Goal: Information Seeking & Learning: Learn about a topic

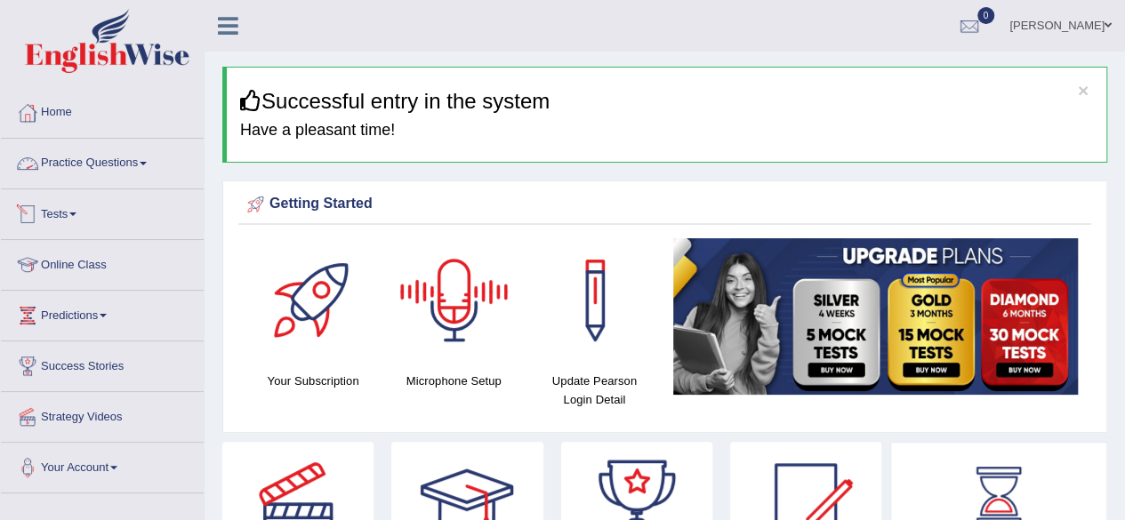
click at [134, 168] on link "Practice Questions" at bounding box center [102, 161] width 203 height 44
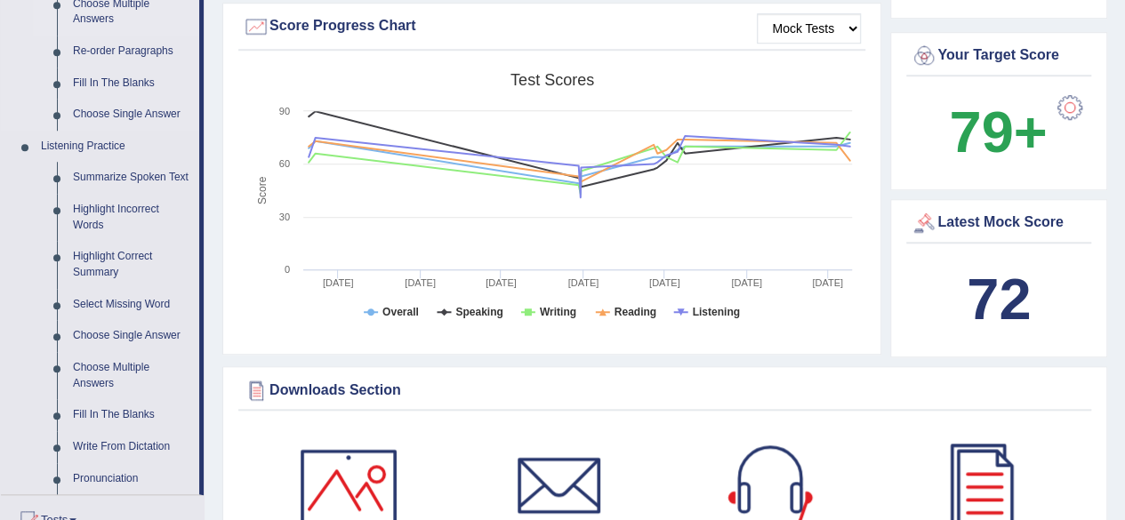
scroll to position [646, 0]
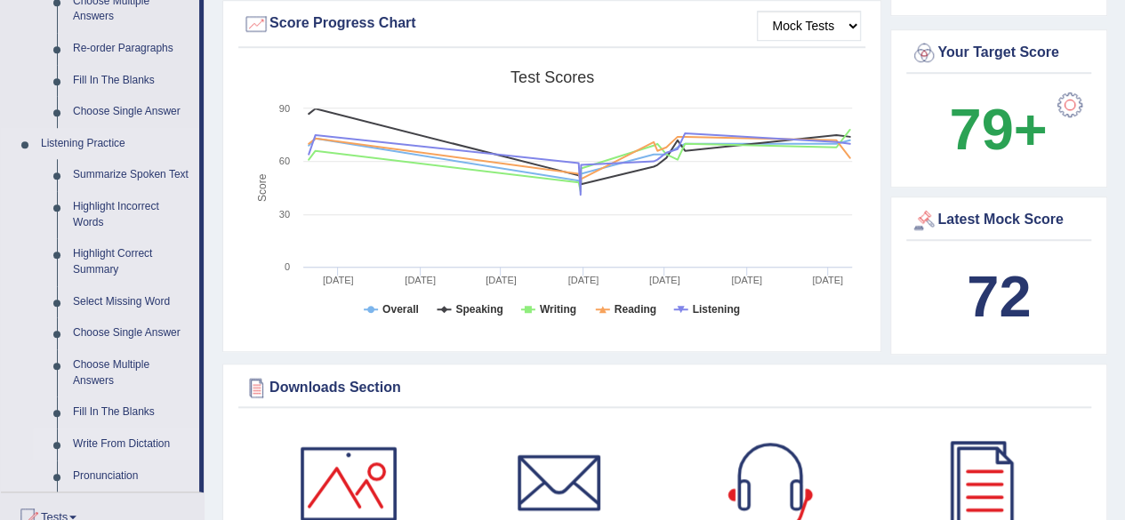
click at [128, 436] on link "Write From Dictation" at bounding box center [132, 445] width 134 height 32
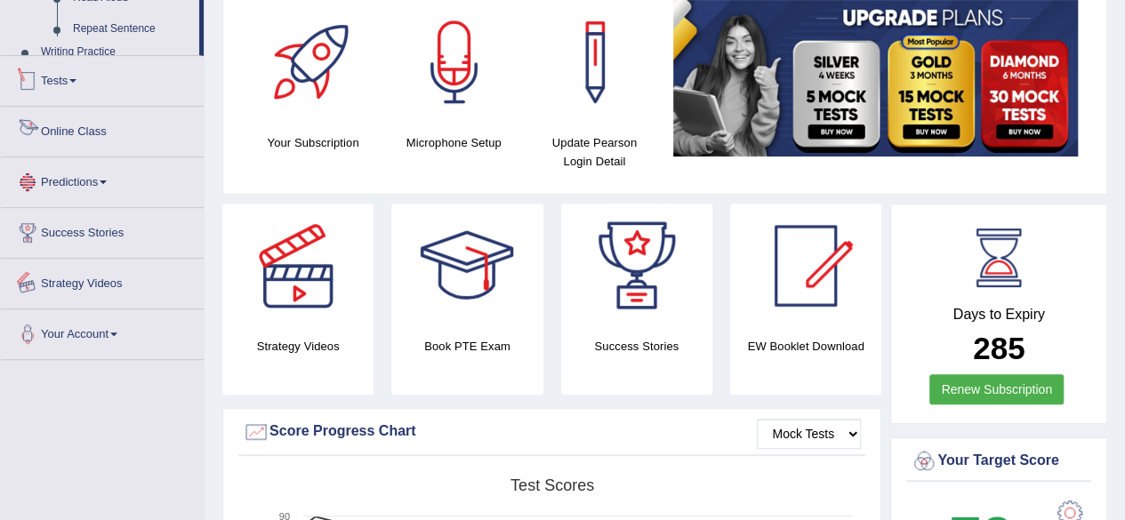
scroll to position [621, 0]
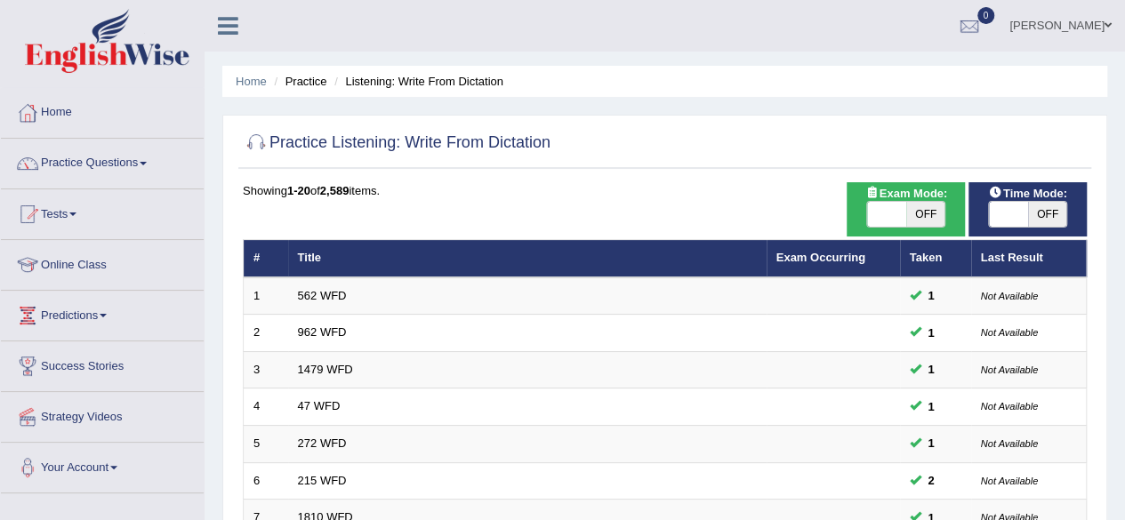
click at [1024, 213] on span at bounding box center [1008, 214] width 39 height 25
checkbox input "true"
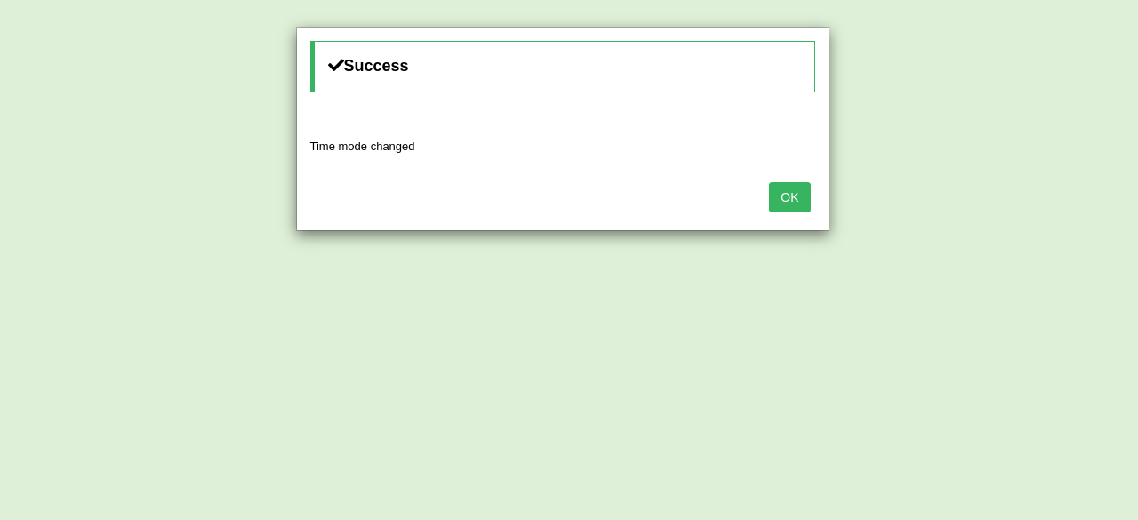
click at [797, 207] on button "OK" at bounding box center [789, 197] width 41 height 30
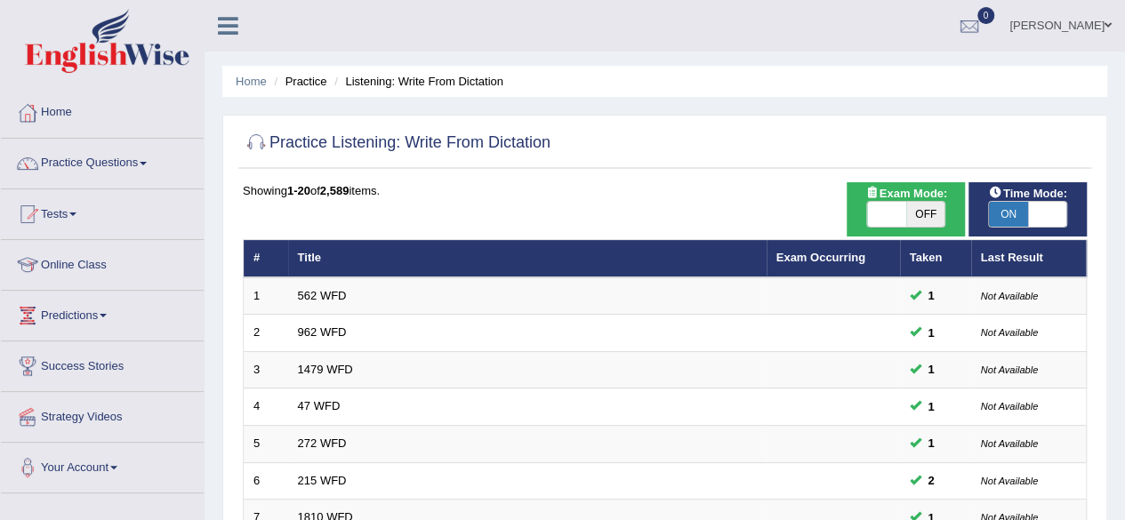
click at [932, 214] on span "OFF" at bounding box center [925, 214] width 39 height 25
checkbox input "true"
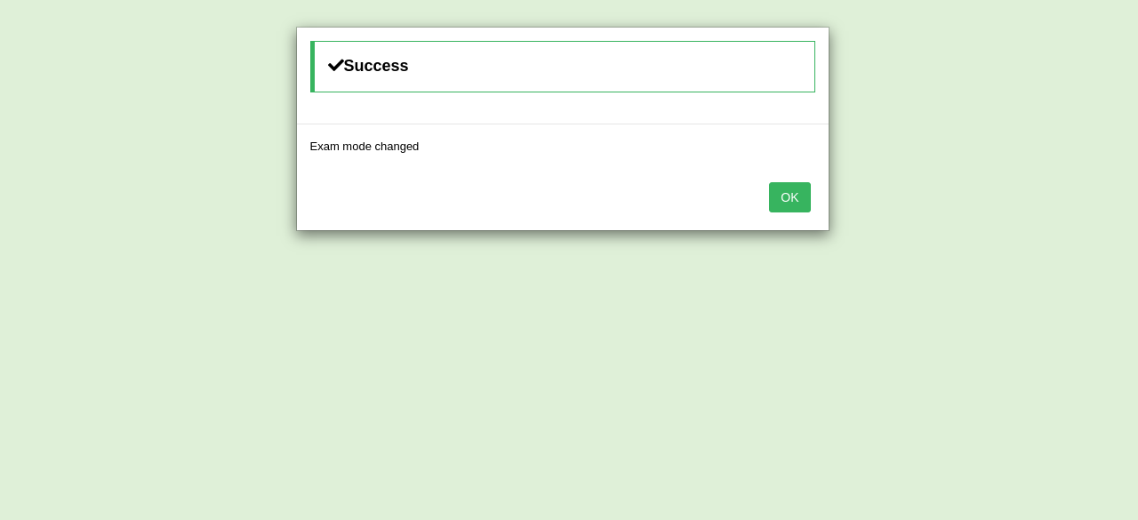
click at [800, 194] on button "OK" at bounding box center [789, 197] width 41 height 30
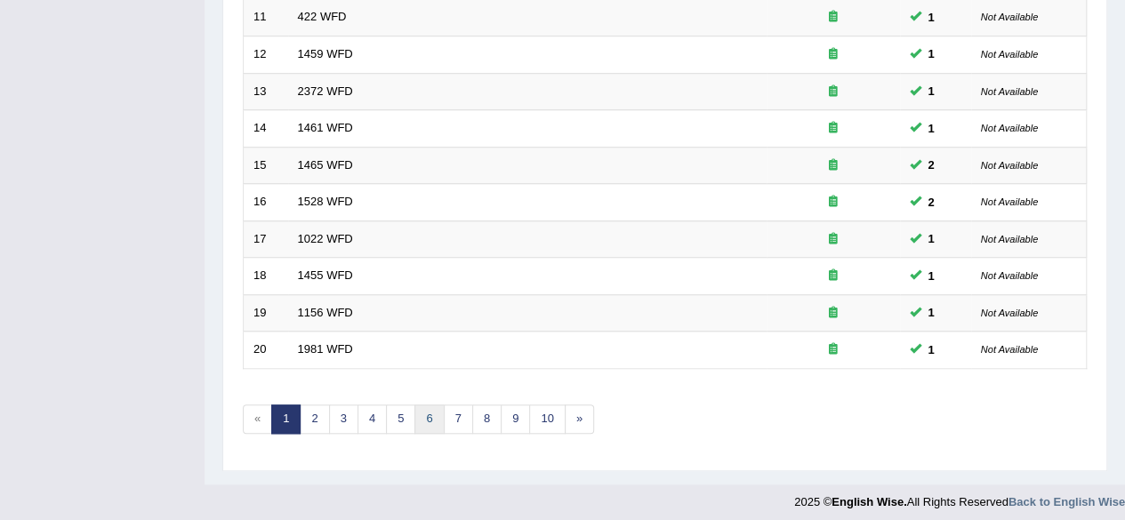
click at [415, 419] on link "6" at bounding box center [428, 419] width 29 height 29
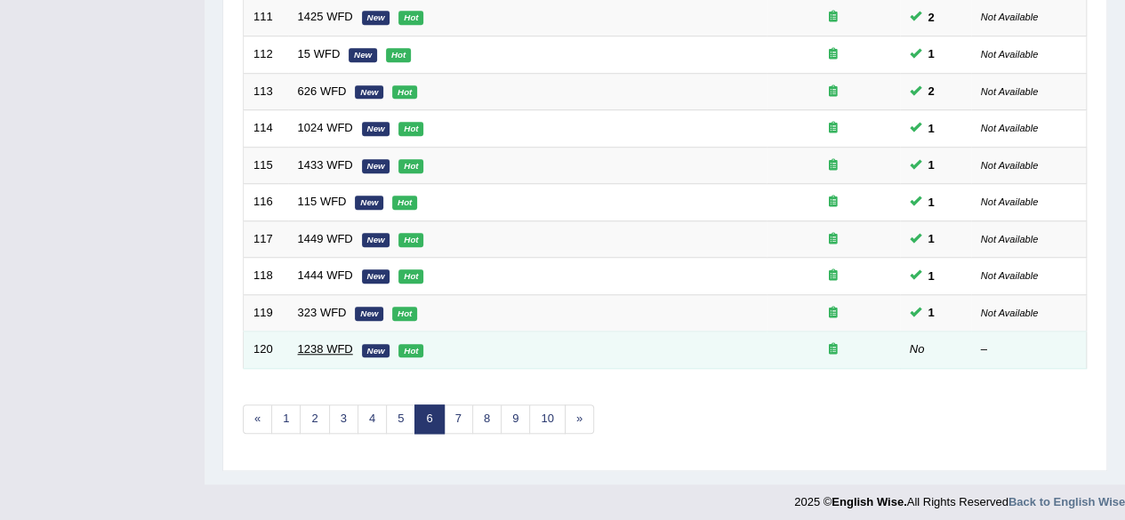
click at [328, 342] on link "1238 WFD" at bounding box center [325, 348] width 55 height 13
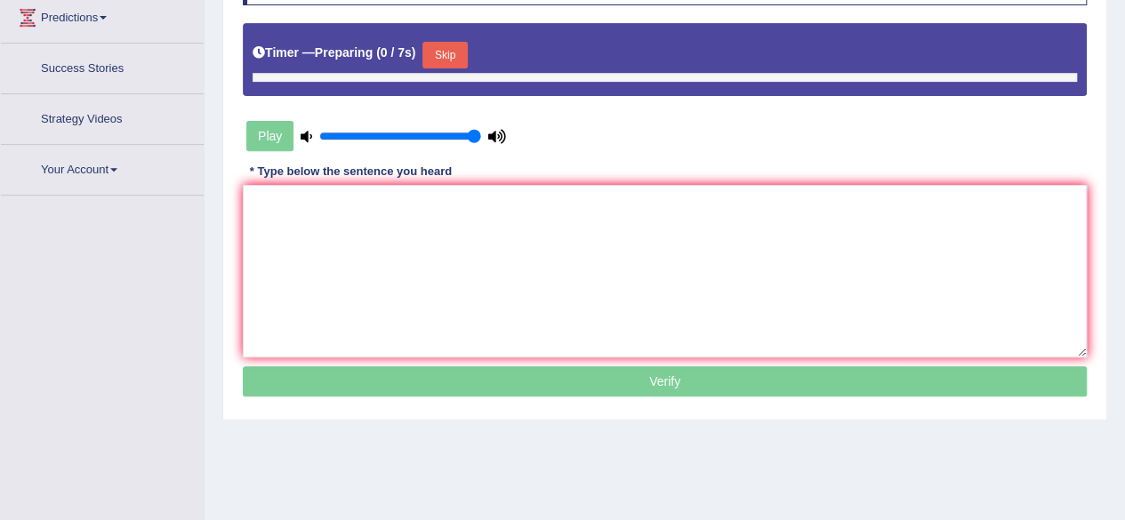
scroll to position [298, 0]
click at [421, 266] on textarea at bounding box center [665, 271] width 844 height 172
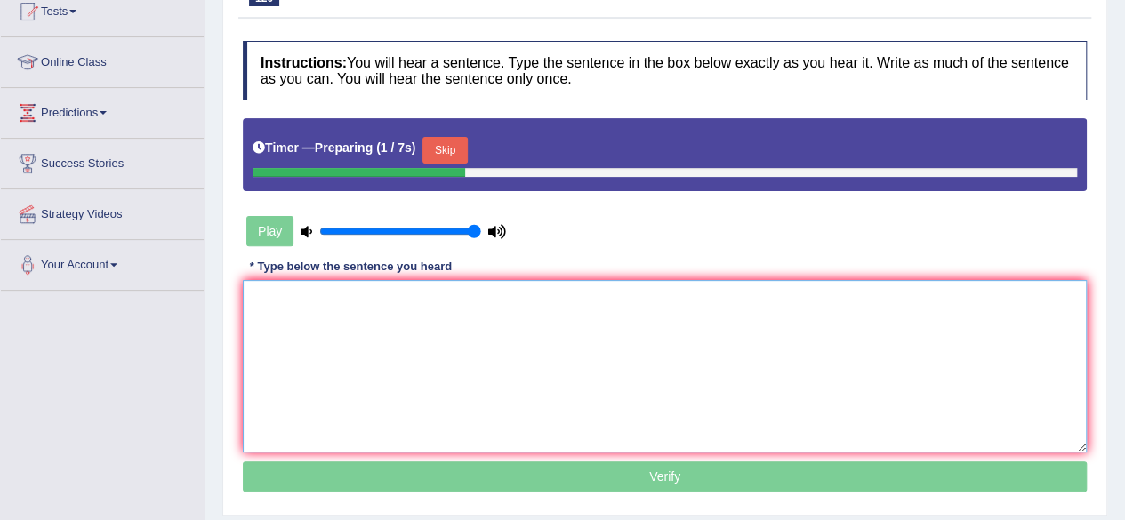
scroll to position [201, 0]
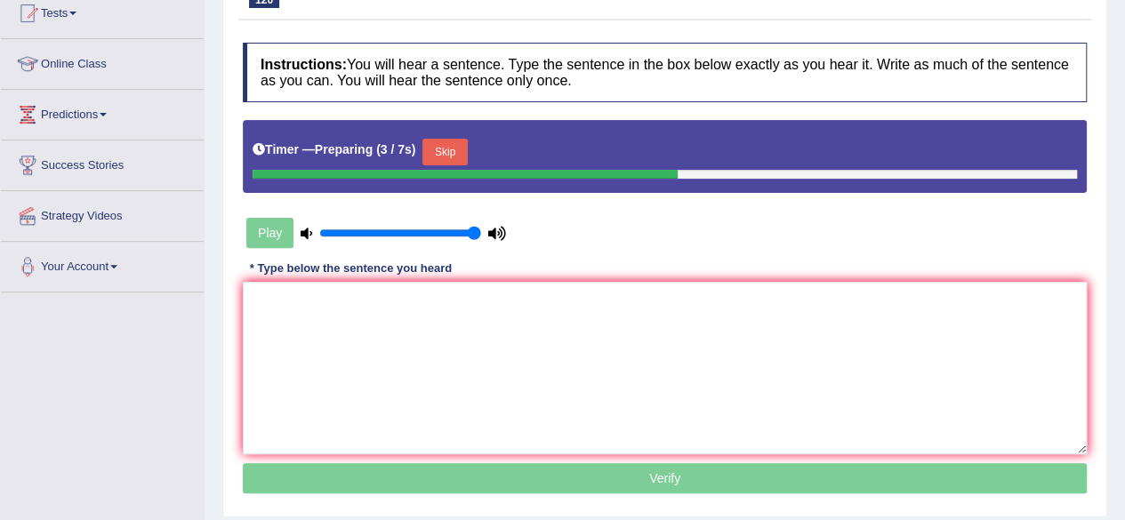
click at [467, 145] on button "Skip" at bounding box center [444, 152] width 44 height 27
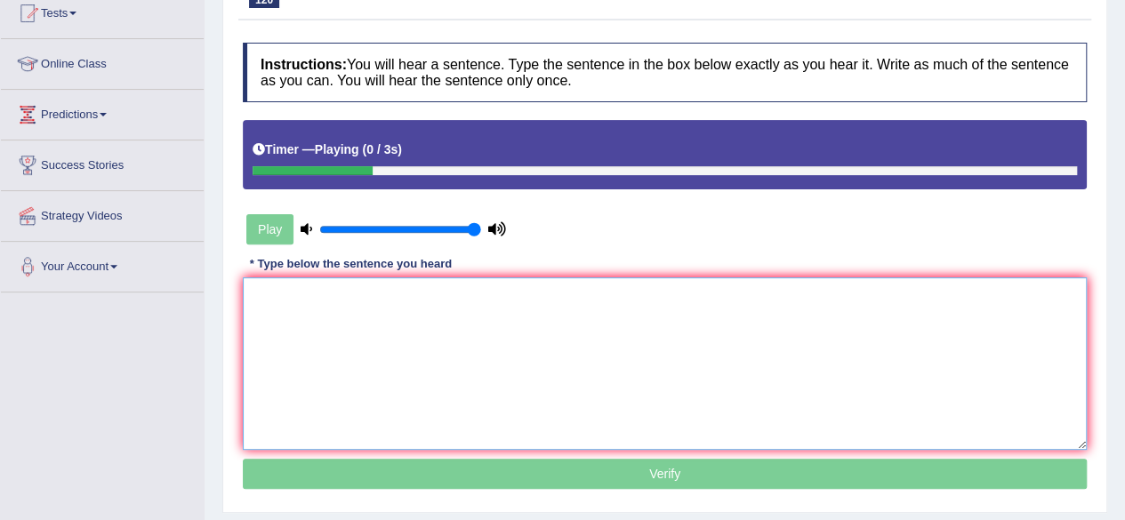
click at [436, 294] on textarea at bounding box center [665, 363] width 844 height 172
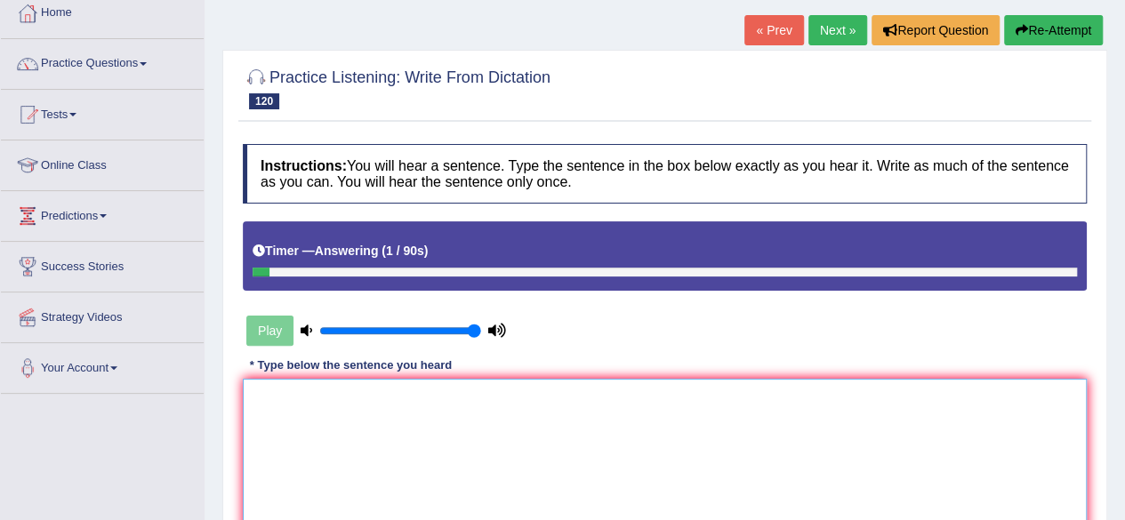
scroll to position [0, 0]
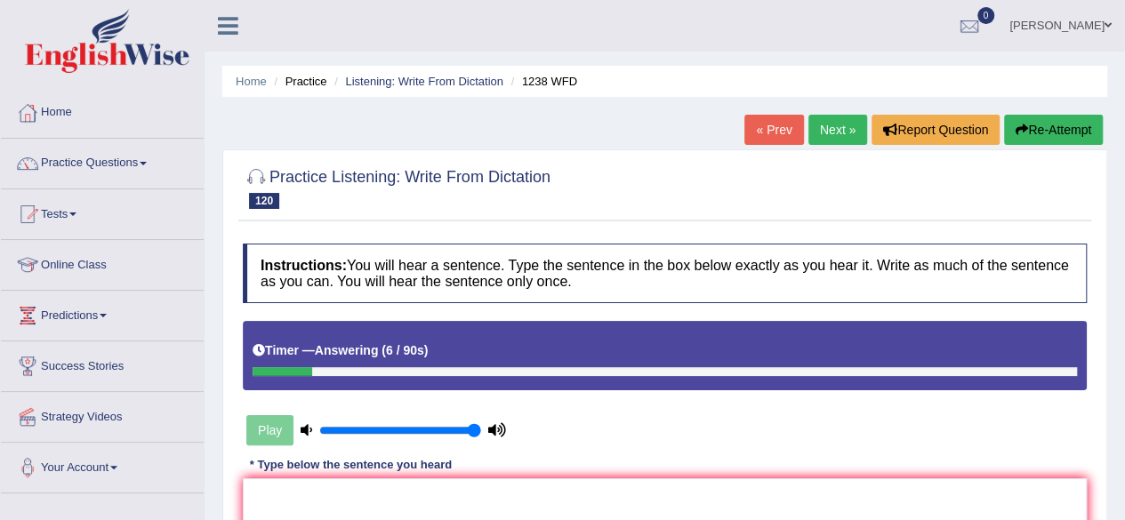
click at [845, 122] on link "Next »" at bounding box center [837, 130] width 59 height 30
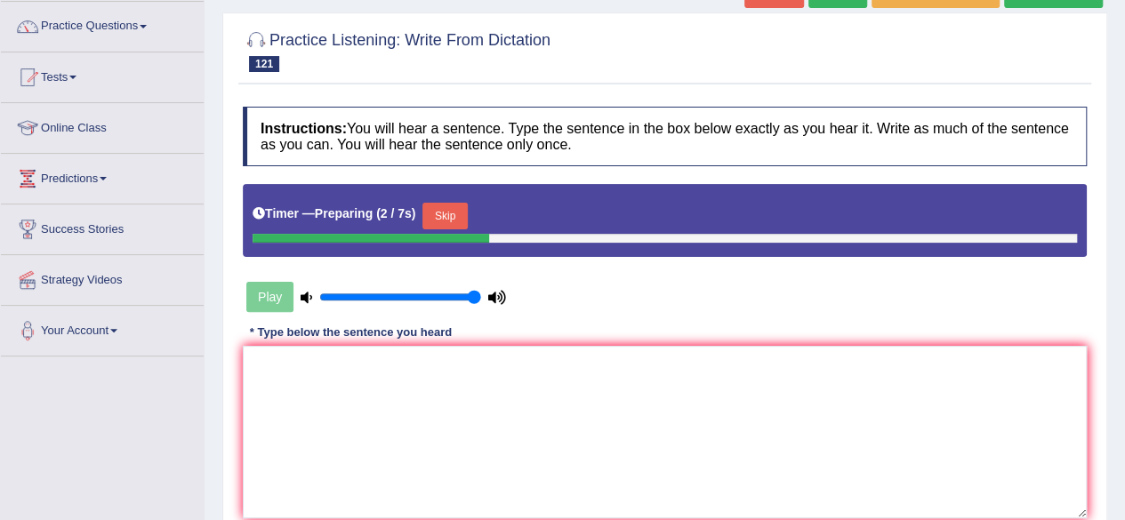
click at [445, 211] on button "Skip" at bounding box center [444, 216] width 44 height 27
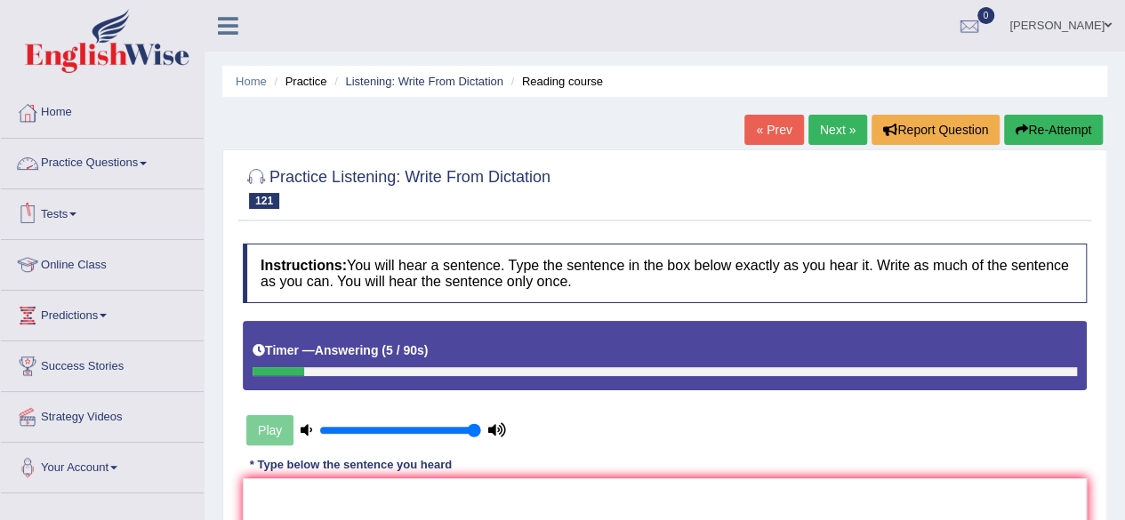
click at [140, 164] on link "Practice Questions" at bounding box center [102, 161] width 203 height 44
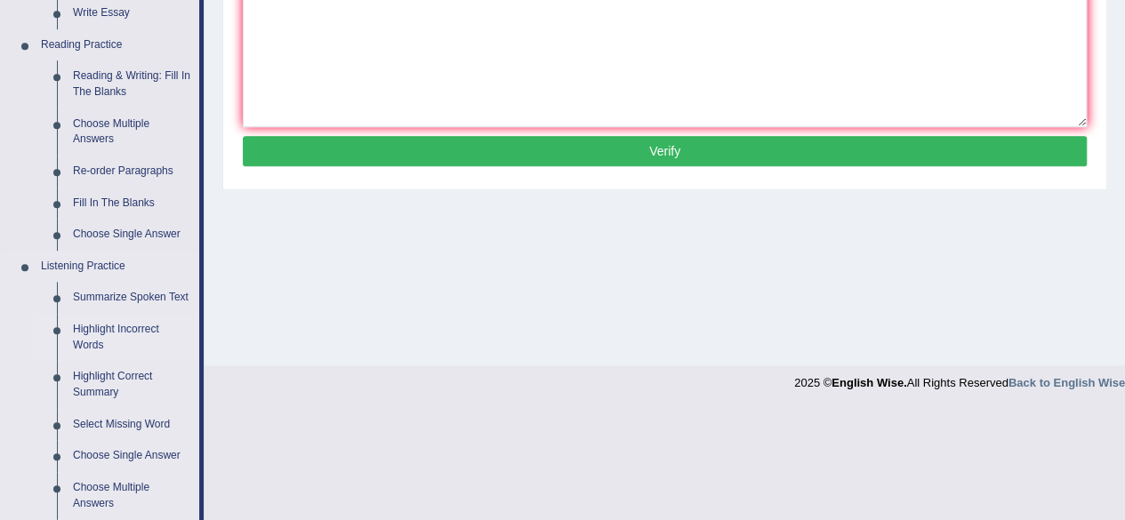
scroll to position [525, 0]
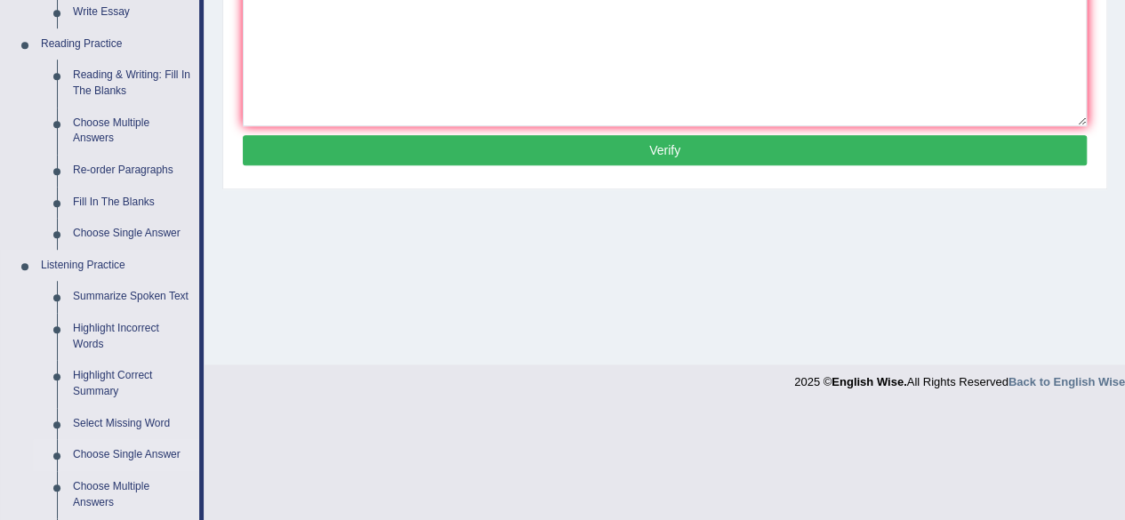
click at [130, 449] on link "Choose Single Answer" at bounding box center [132, 455] width 134 height 32
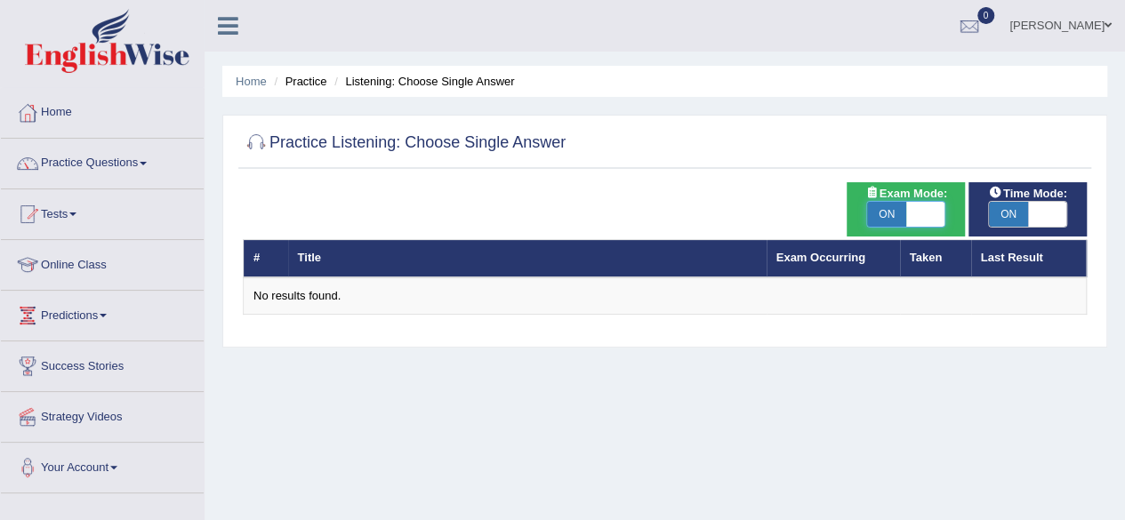
click at [906, 214] on span at bounding box center [925, 214] width 39 height 25
checkbox input "false"
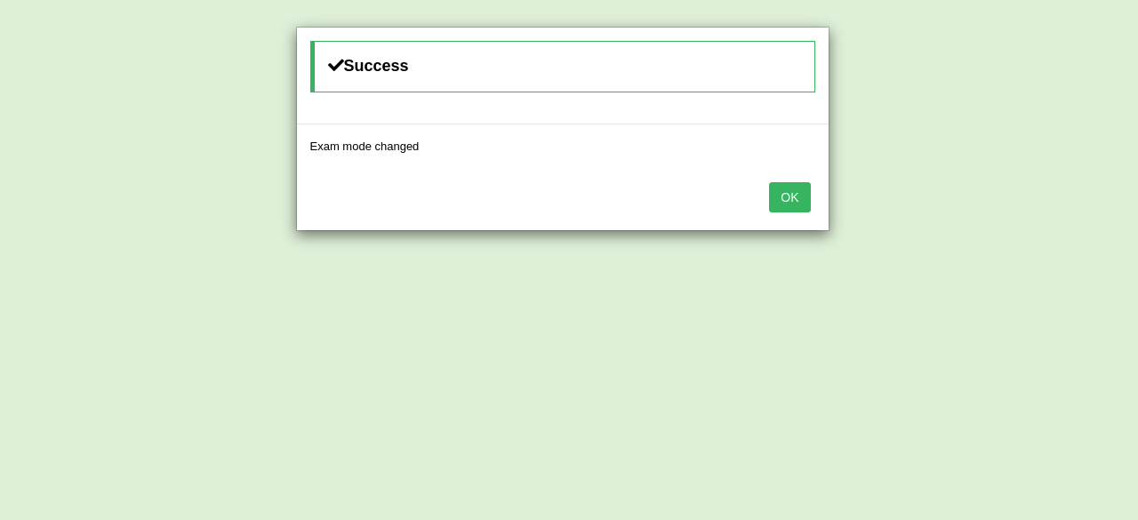
click at [799, 188] on button "OK" at bounding box center [789, 197] width 41 height 30
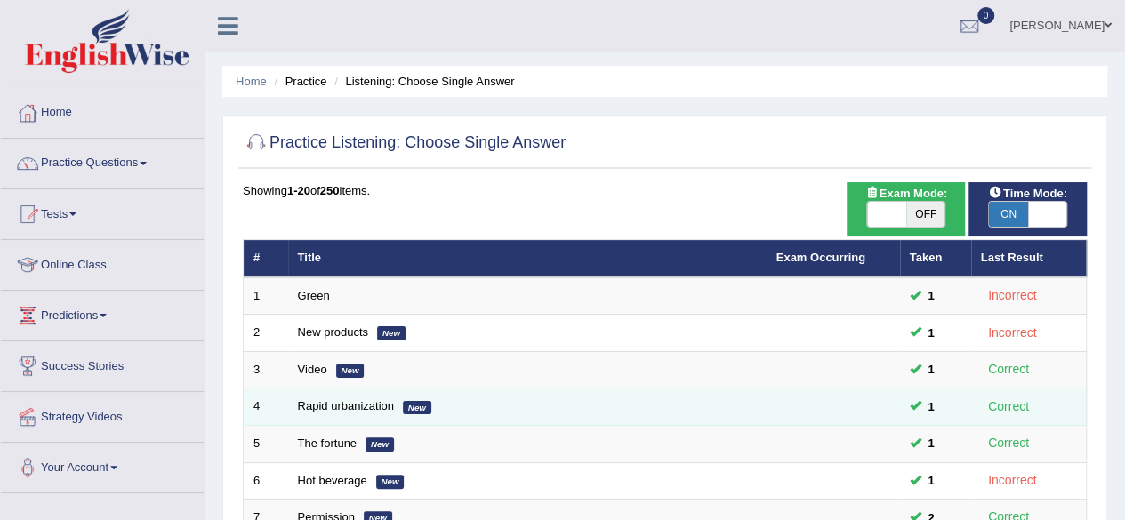
scroll to position [648, 0]
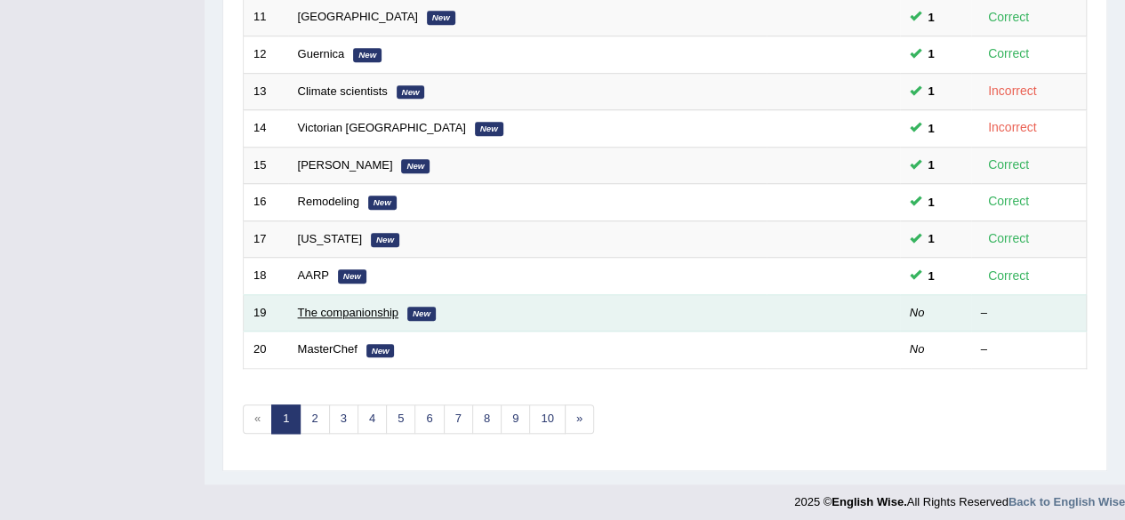
click at [366, 306] on link "The companionship" at bounding box center [348, 312] width 100 height 13
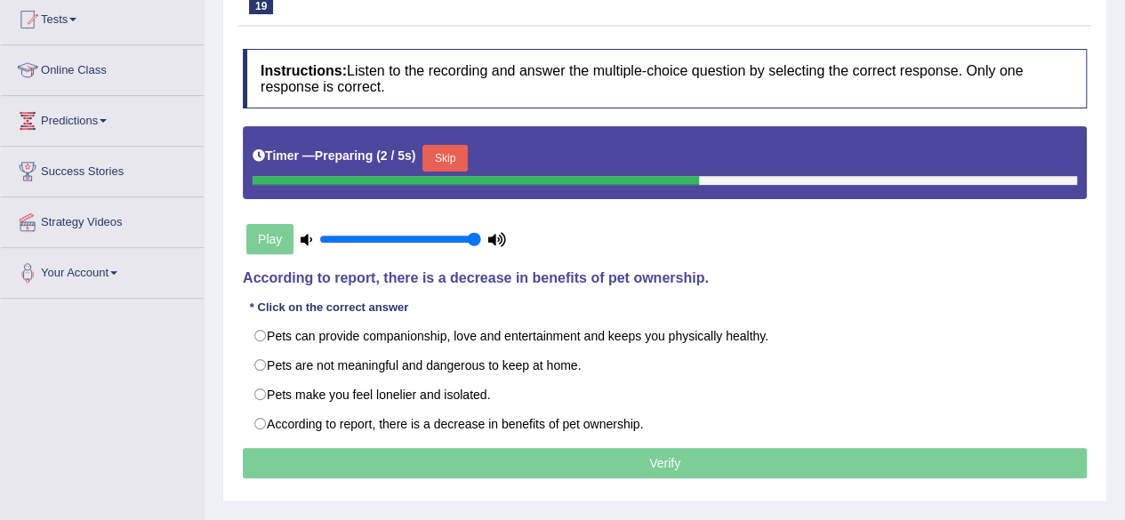
scroll to position [196, 0]
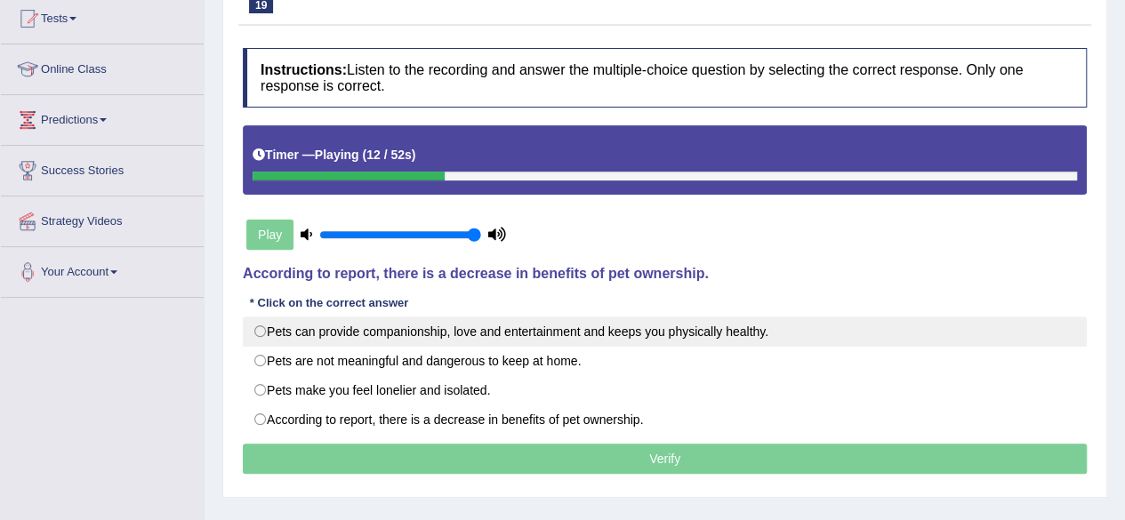
click at [530, 338] on label "Pets can provide companionship, love and entertainment and keeps you physically…" at bounding box center [665, 331] width 844 height 30
radio input "true"
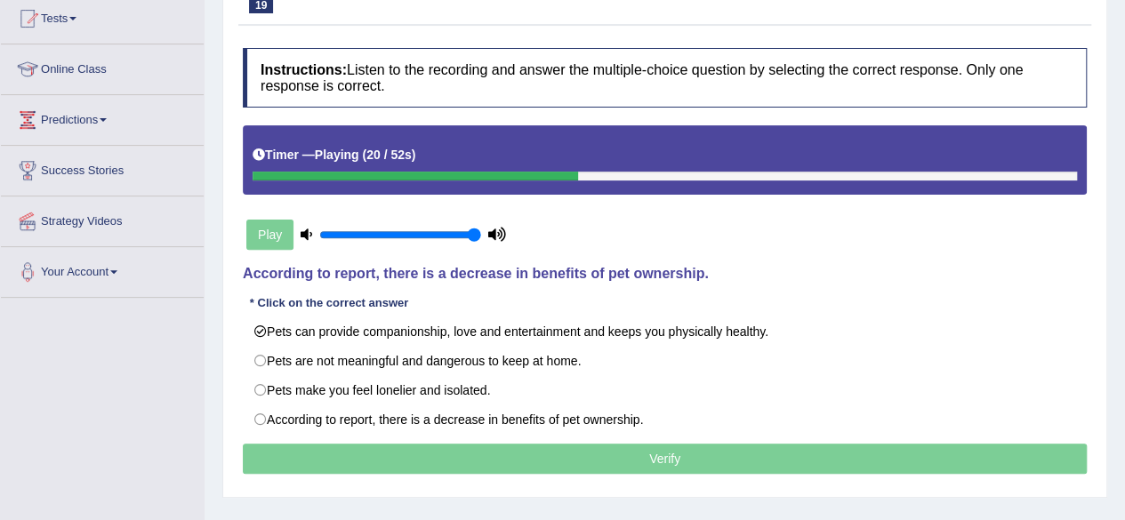
click at [551, 463] on p "Verify" at bounding box center [665, 459] width 844 height 30
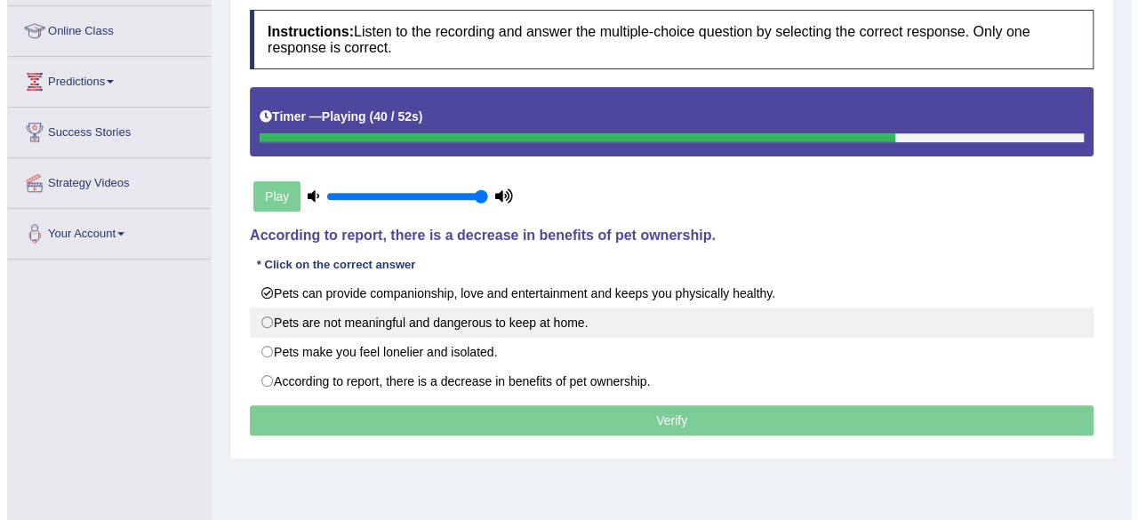
scroll to position [236, 0]
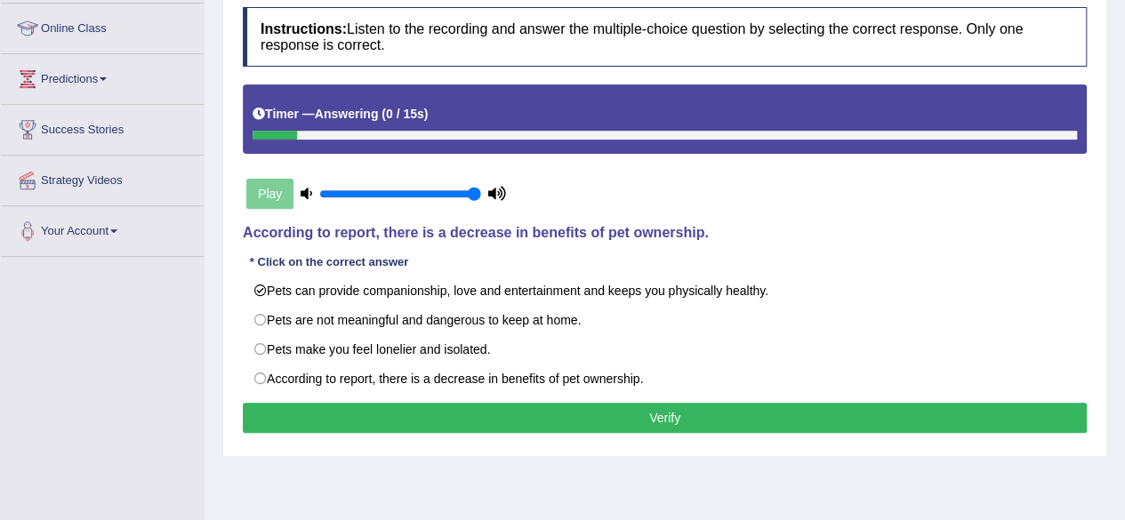
click at [751, 410] on button "Verify" at bounding box center [665, 418] width 844 height 30
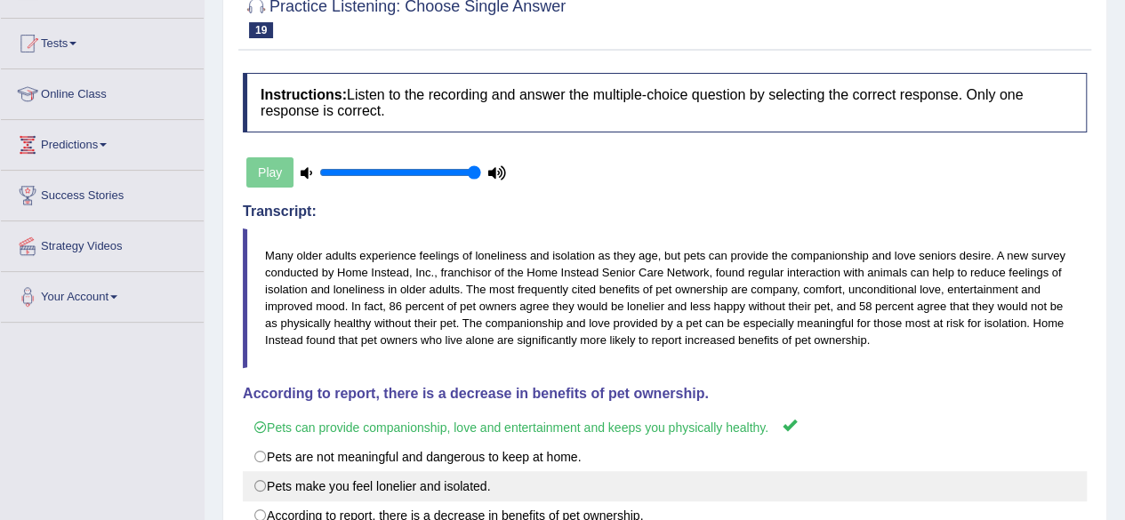
scroll to position [0, 0]
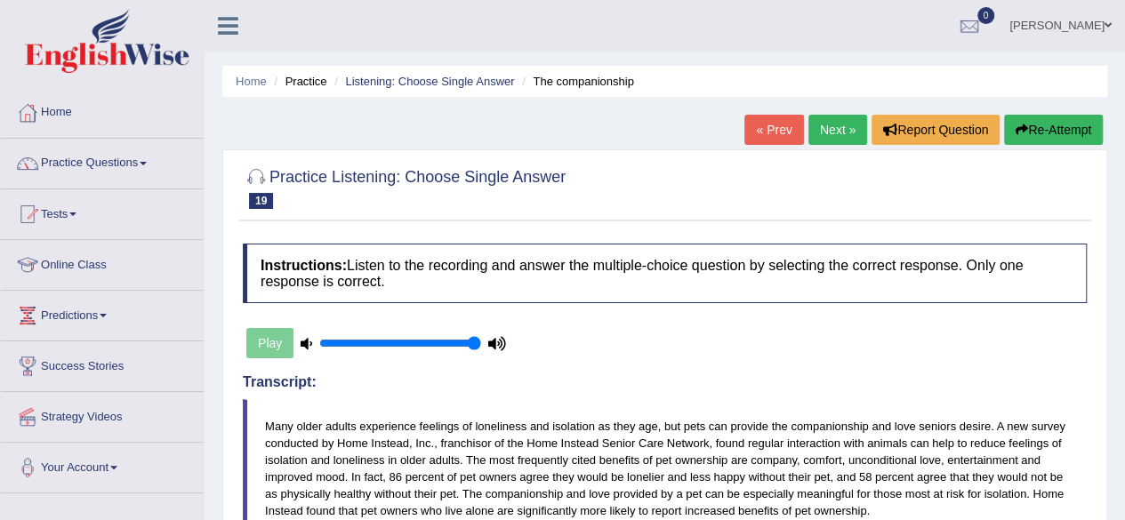
click at [831, 135] on link "Next »" at bounding box center [837, 130] width 59 height 30
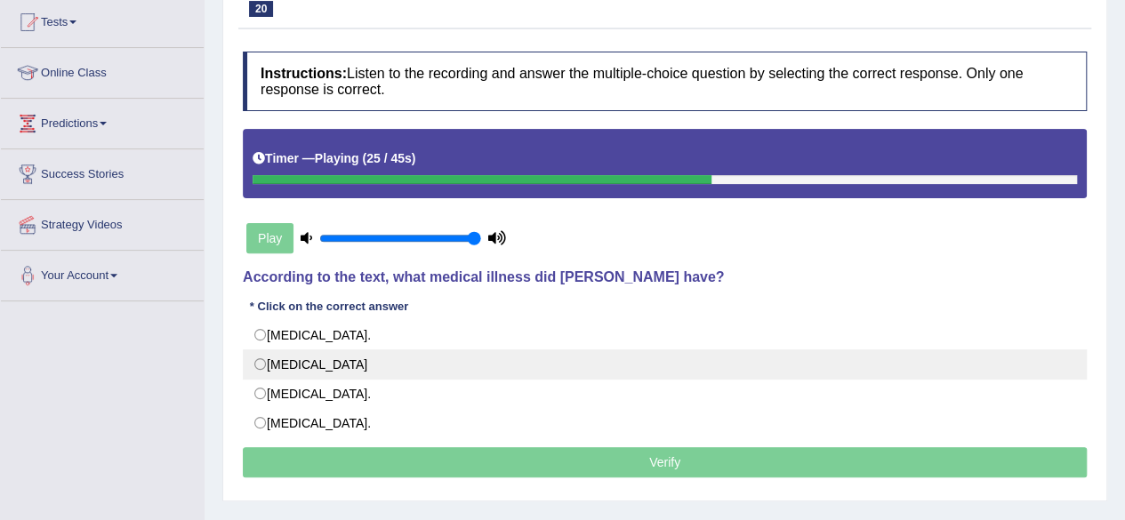
click at [333, 362] on label "Neuromyelitis optica" at bounding box center [665, 364] width 844 height 30
radio input "true"
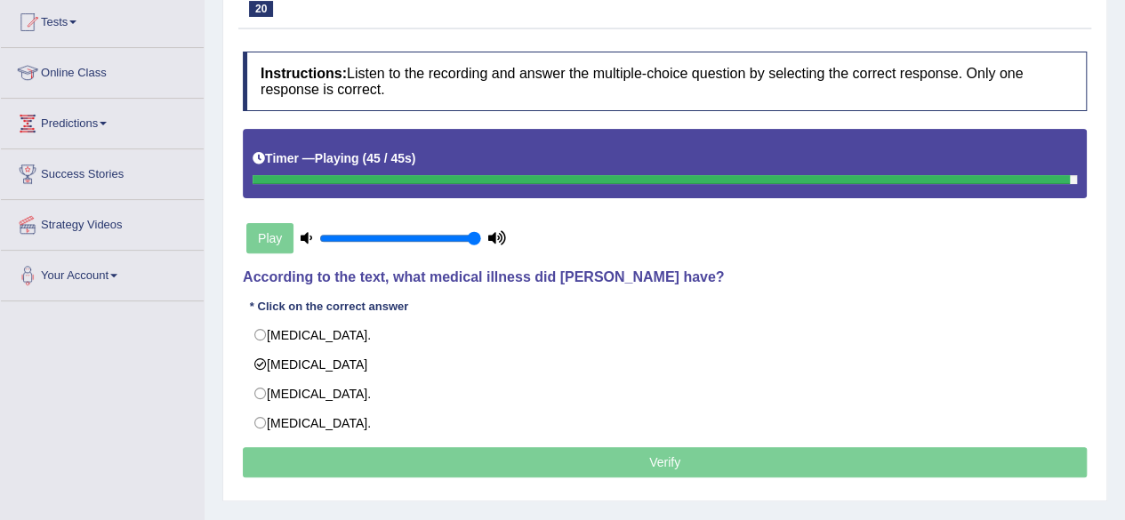
click at [605, 468] on p "Verify" at bounding box center [665, 462] width 844 height 30
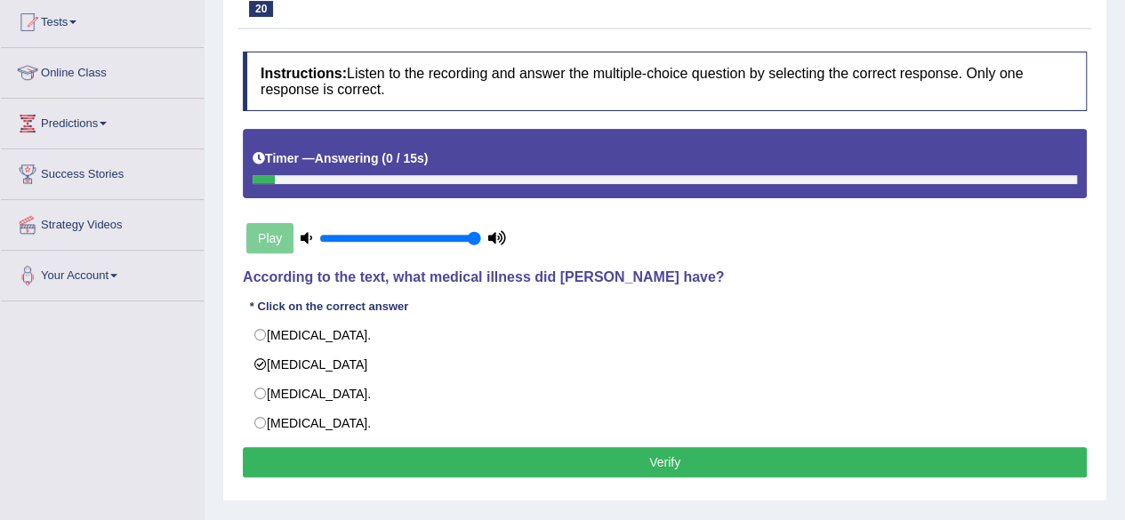
click at [605, 468] on button "Verify" at bounding box center [665, 462] width 844 height 30
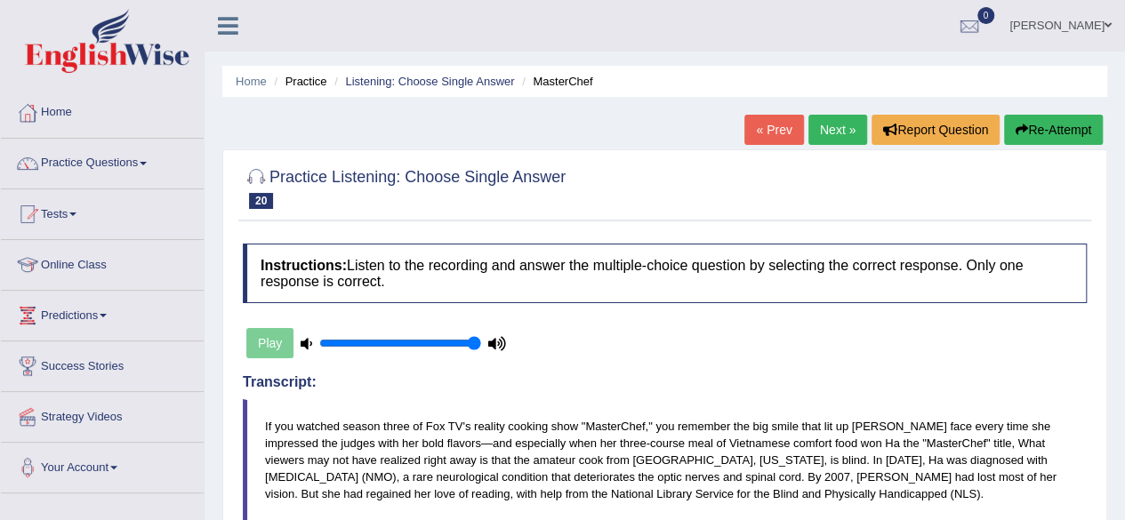
click at [848, 119] on link "Next »" at bounding box center [837, 130] width 59 height 30
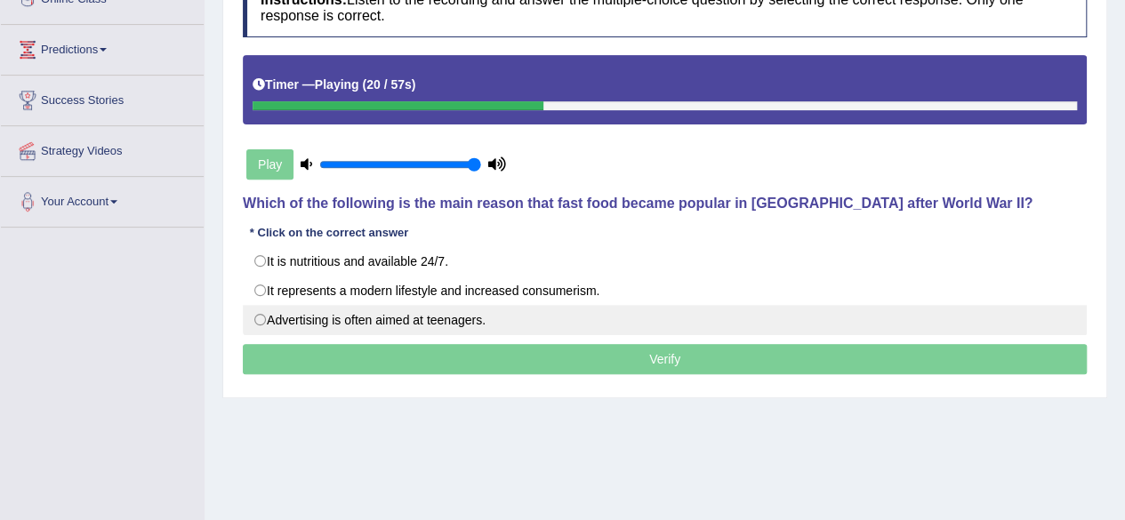
click at [433, 314] on label "Advertising is often aimed at teenagers." at bounding box center [665, 320] width 844 height 30
radio input "true"
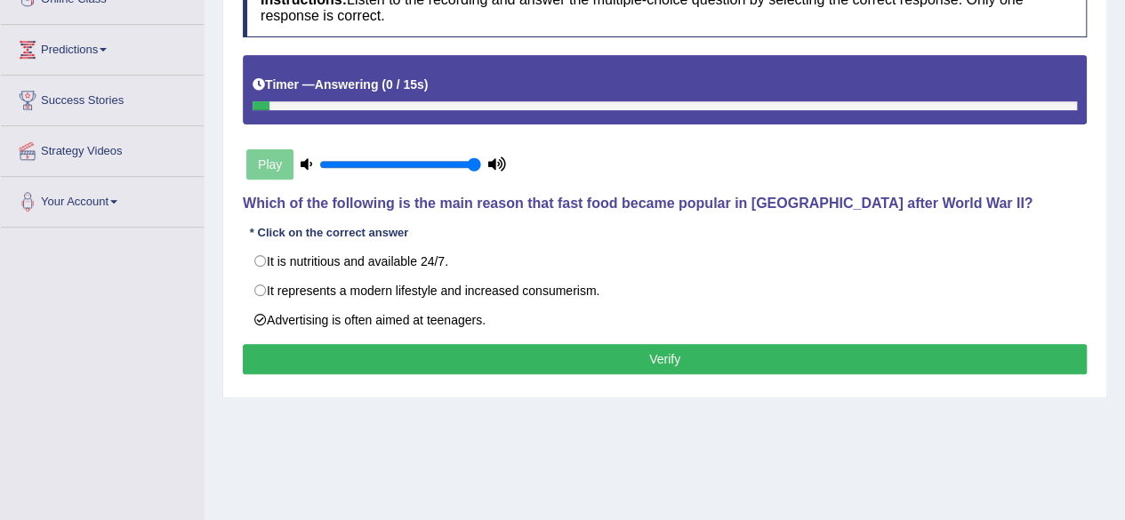
click at [628, 354] on button "Verify" at bounding box center [665, 359] width 844 height 30
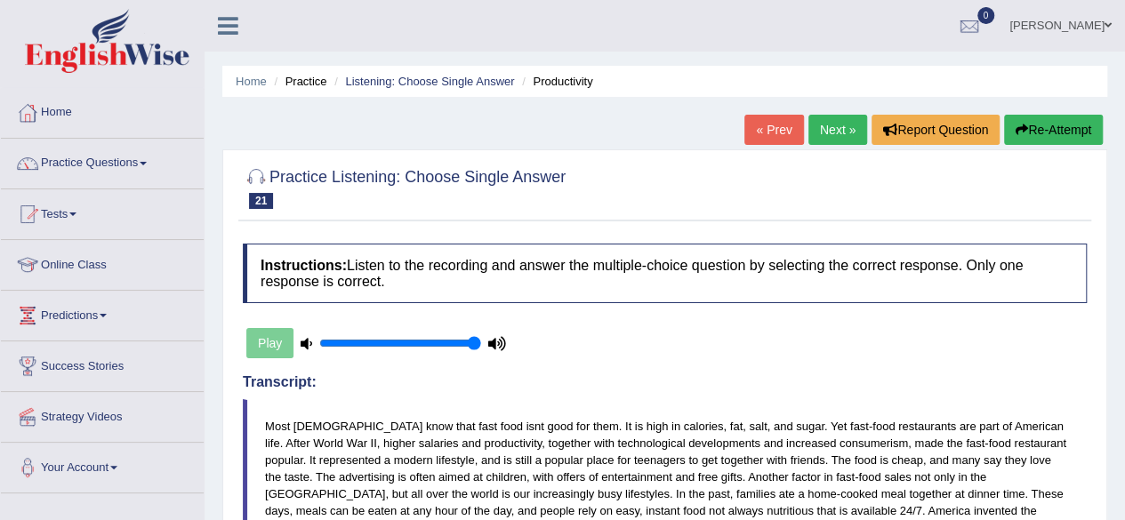
click at [827, 130] on link "Next »" at bounding box center [837, 130] width 59 height 30
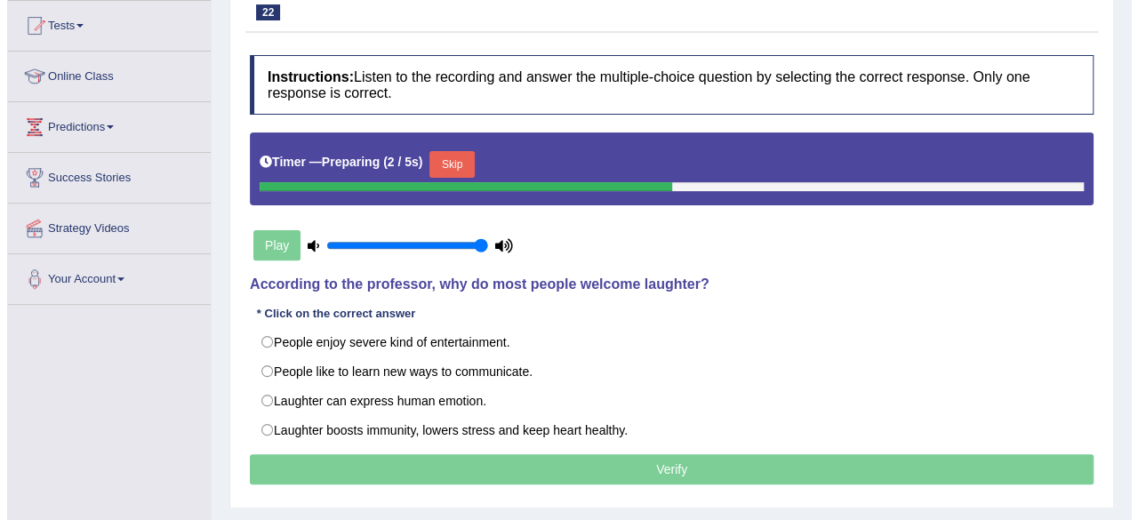
scroll to position [189, 0]
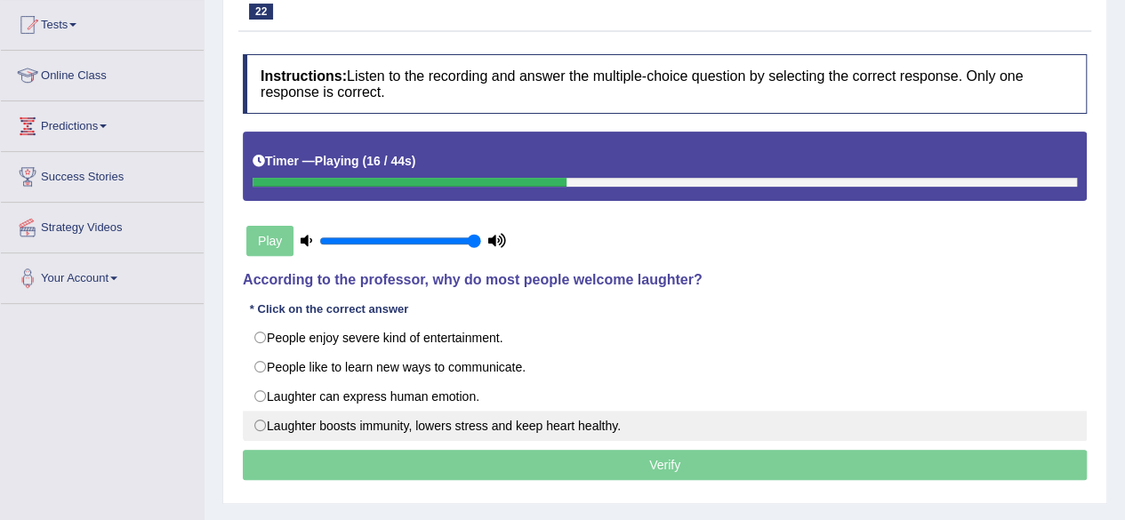
click at [448, 428] on label "Laughter boosts immunity, lowers stress and keep heart healthy." at bounding box center [665, 426] width 844 height 30
radio input "true"
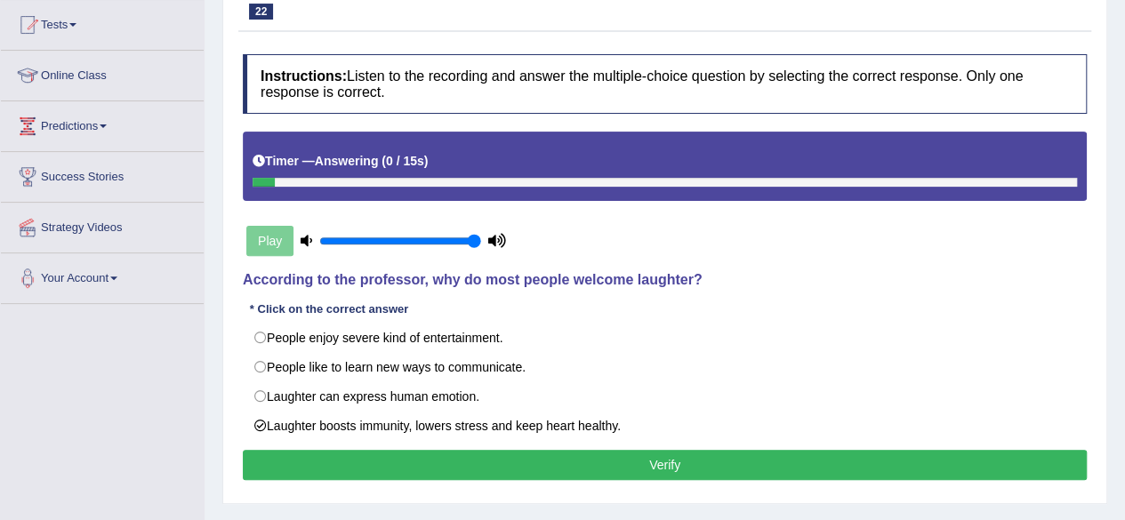
click at [597, 461] on button "Verify" at bounding box center [665, 465] width 844 height 30
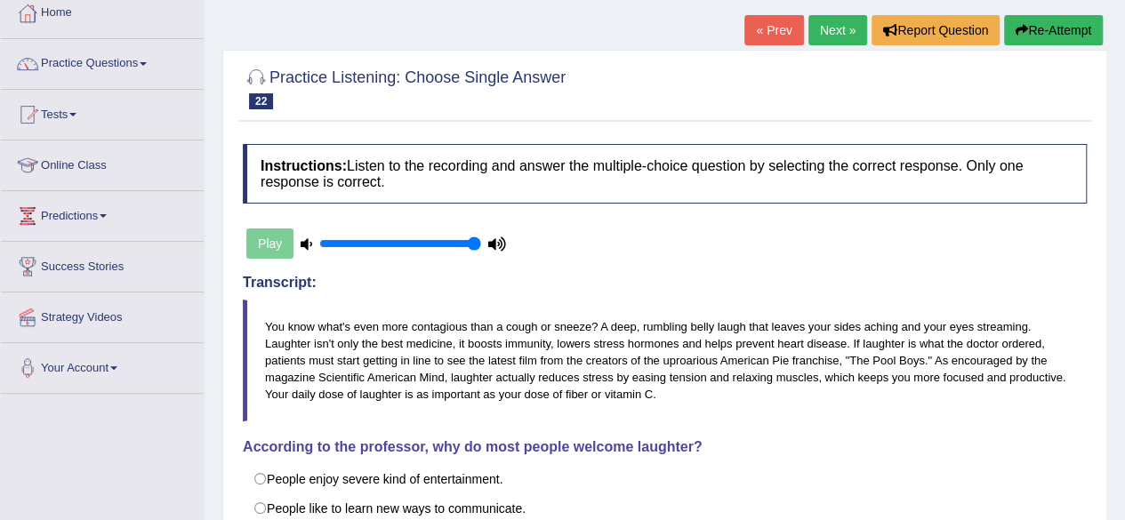
scroll to position [0, 0]
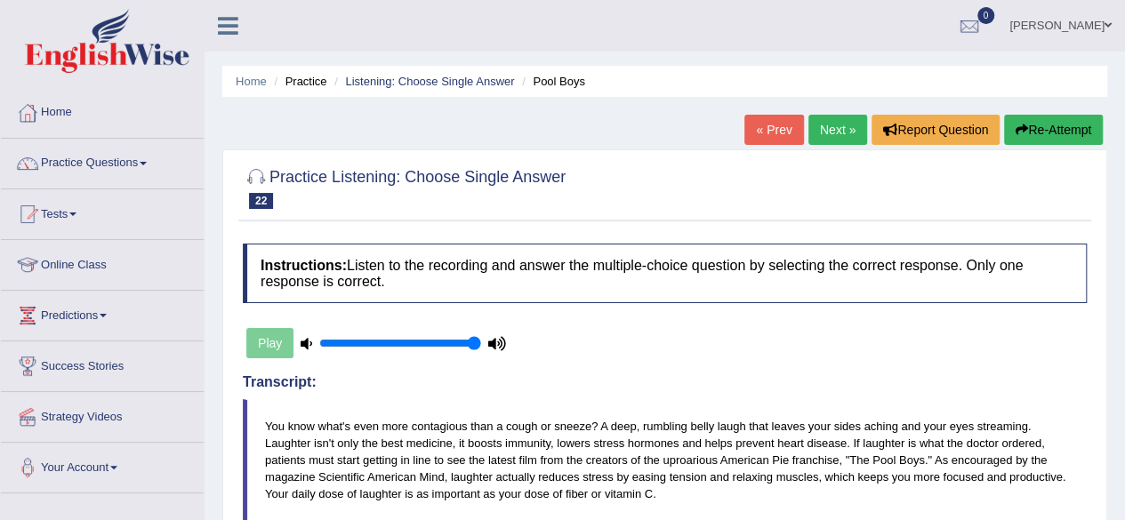
click at [829, 124] on link "Next »" at bounding box center [837, 130] width 59 height 30
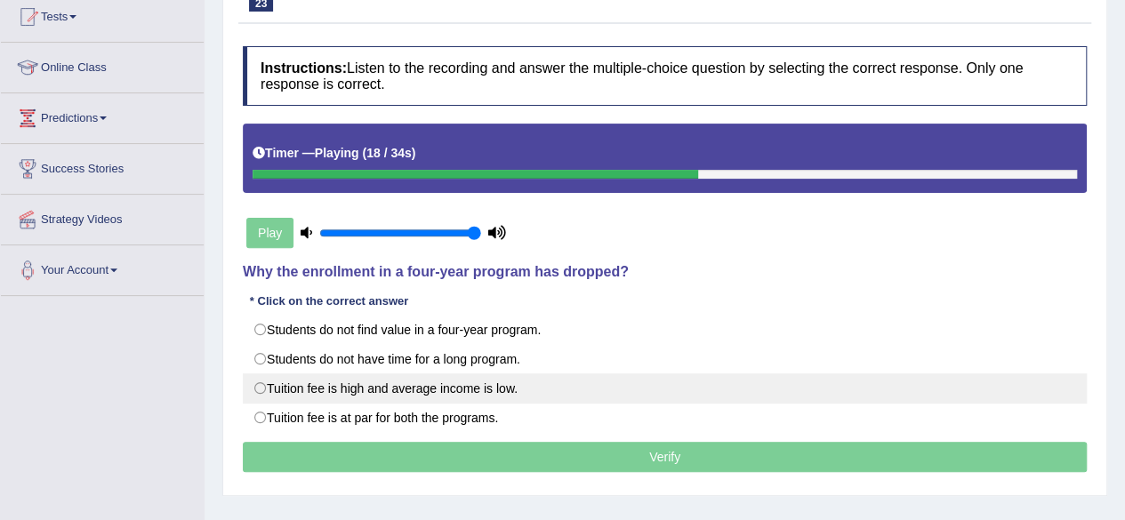
click at [466, 389] on label "Tuition fee is high and average income is low." at bounding box center [665, 388] width 844 height 30
radio input "true"
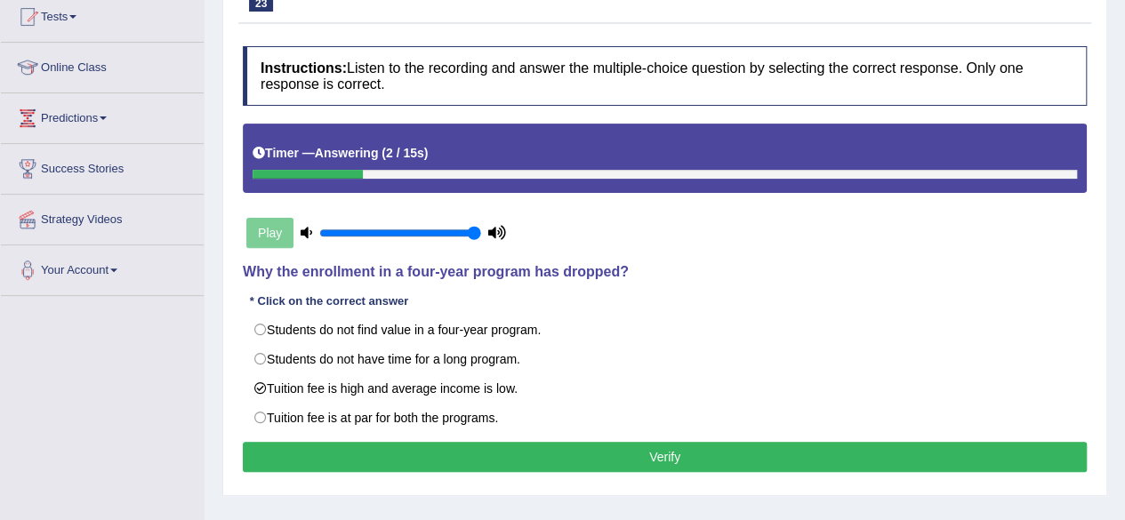
click at [461, 442] on button "Verify" at bounding box center [665, 457] width 844 height 30
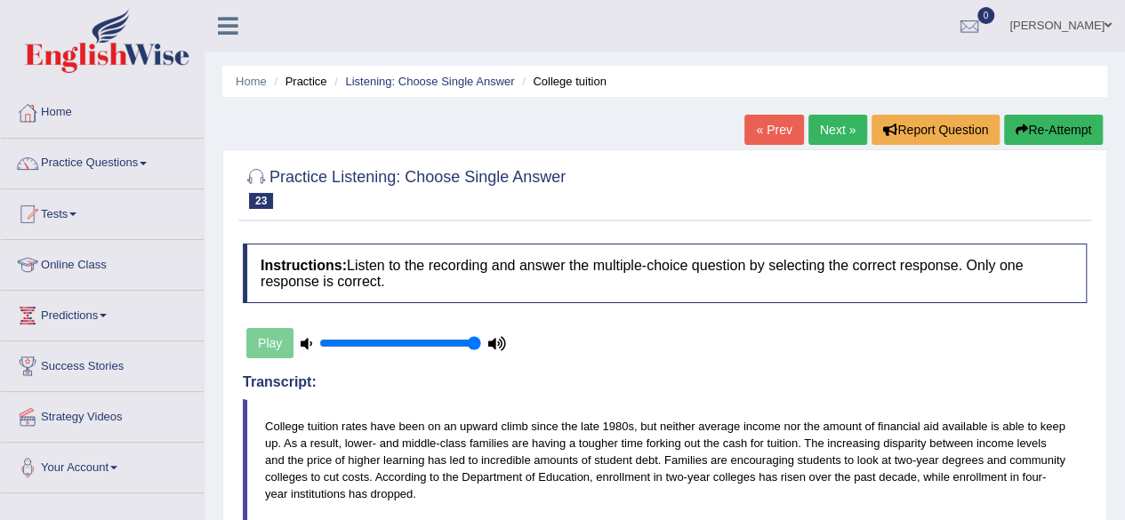
click at [825, 127] on link "Next »" at bounding box center [837, 130] width 59 height 30
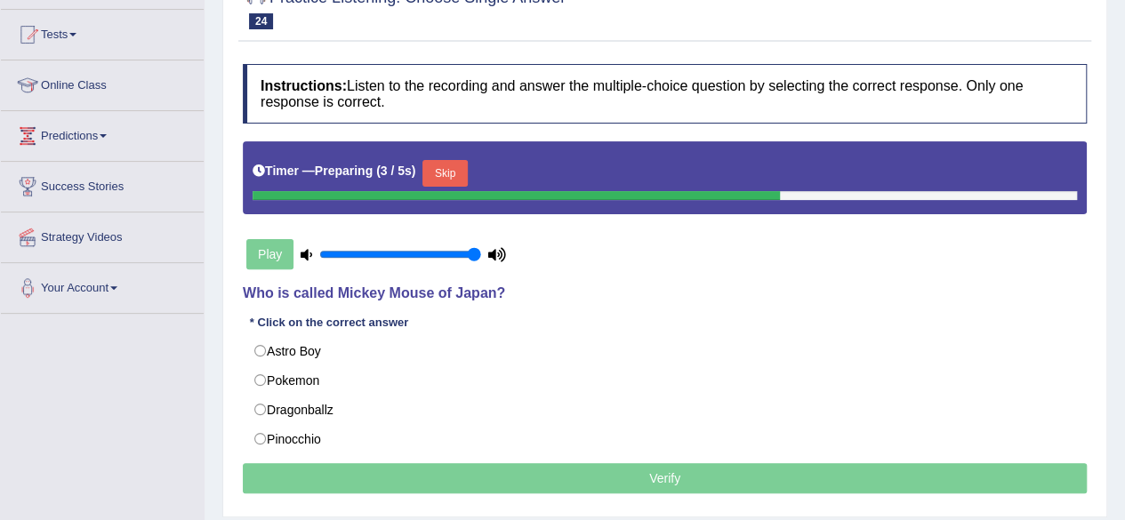
click at [467, 179] on button "Skip" at bounding box center [444, 173] width 44 height 27
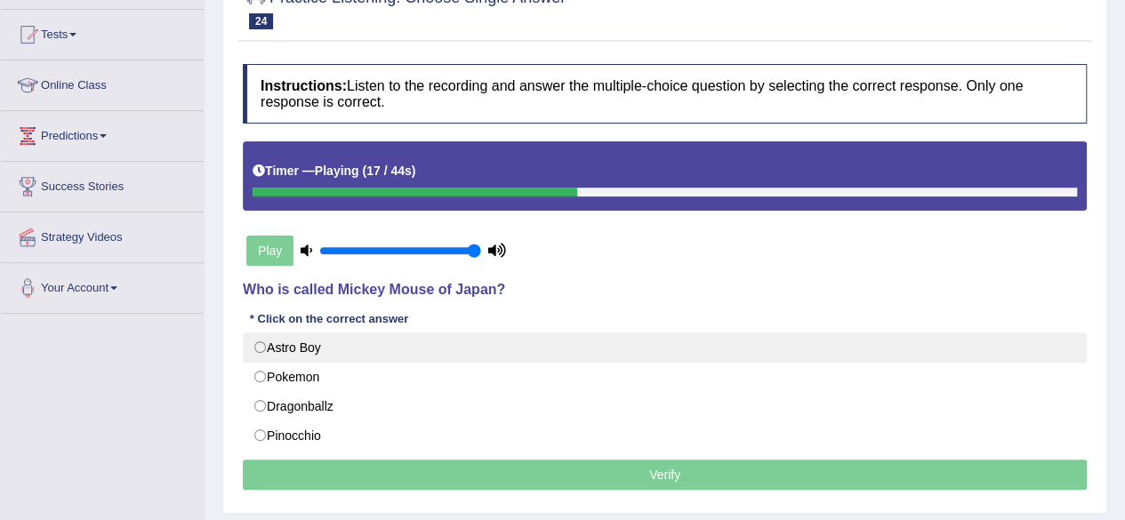
click at [302, 344] on label "Astro Boy" at bounding box center [665, 347] width 844 height 30
radio input "true"
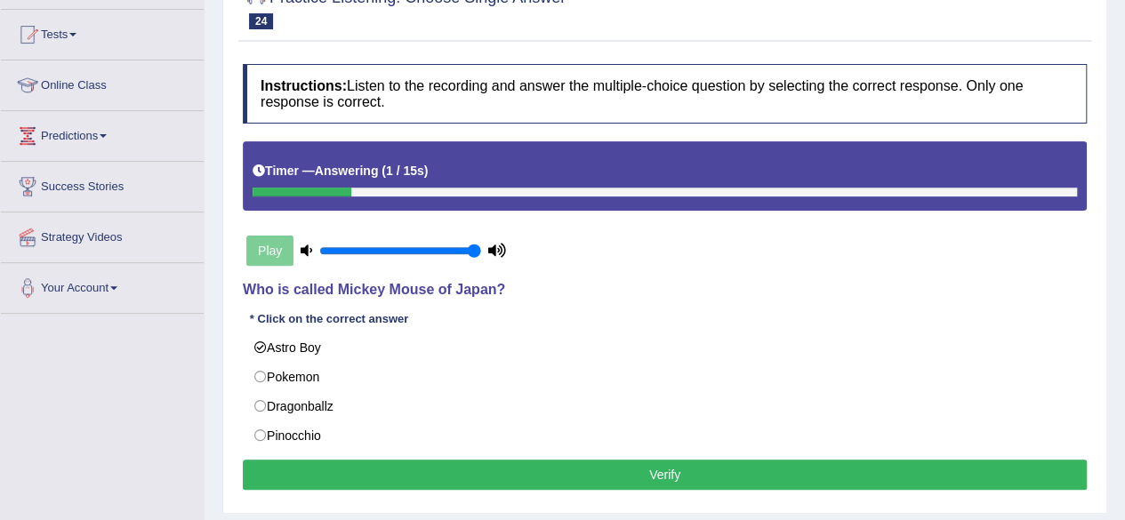
click at [572, 483] on button "Verify" at bounding box center [665, 475] width 844 height 30
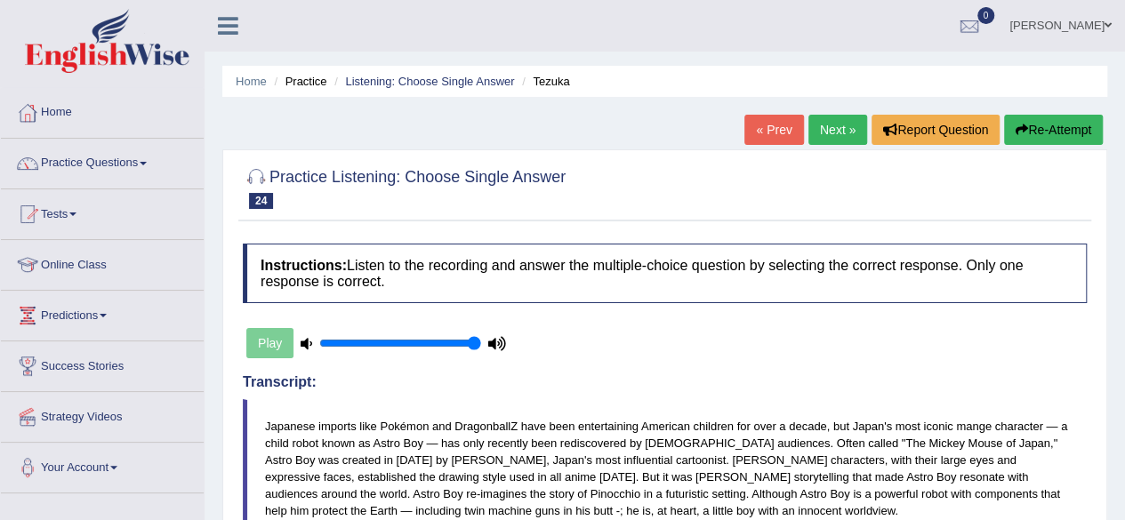
click at [839, 136] on link "Next »" at bounding box center [837, 130] width 59 height 30
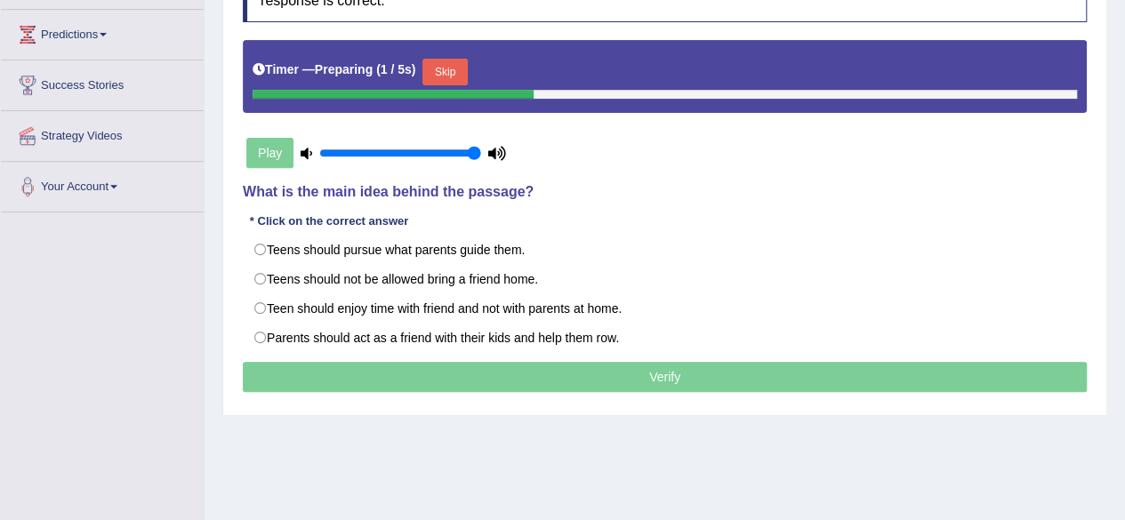
scroll to position [282, 0]
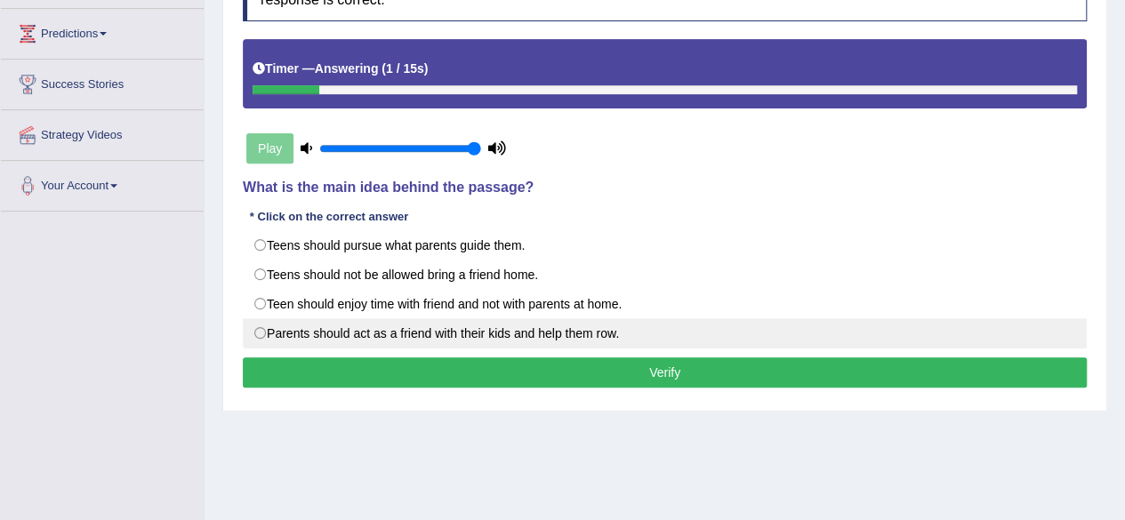
click at [405, 324] on label "Parents should act as a friend with their kids and help them row." at bounding box center [665, 333] width 844 height 30
radio input "true"
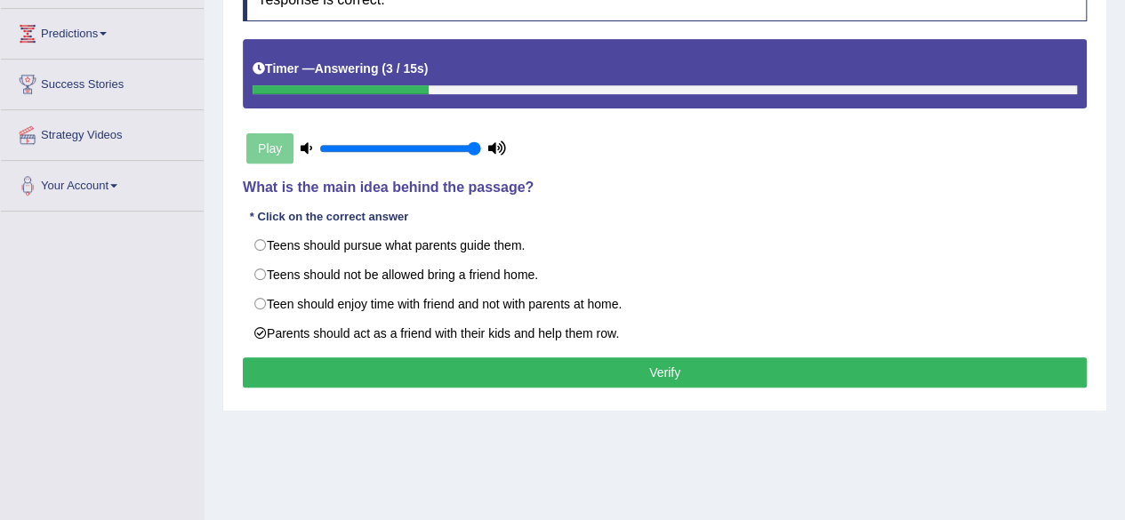
click at [459, 362] on button "Verify" at bounding box center [665, 372] width 844 height 30
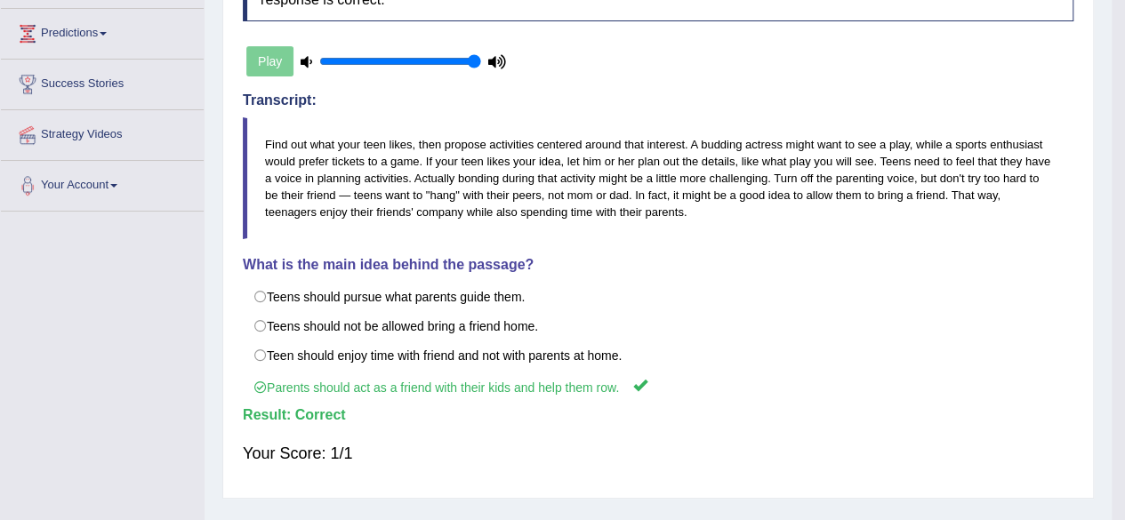
scroll to position [0, 0]
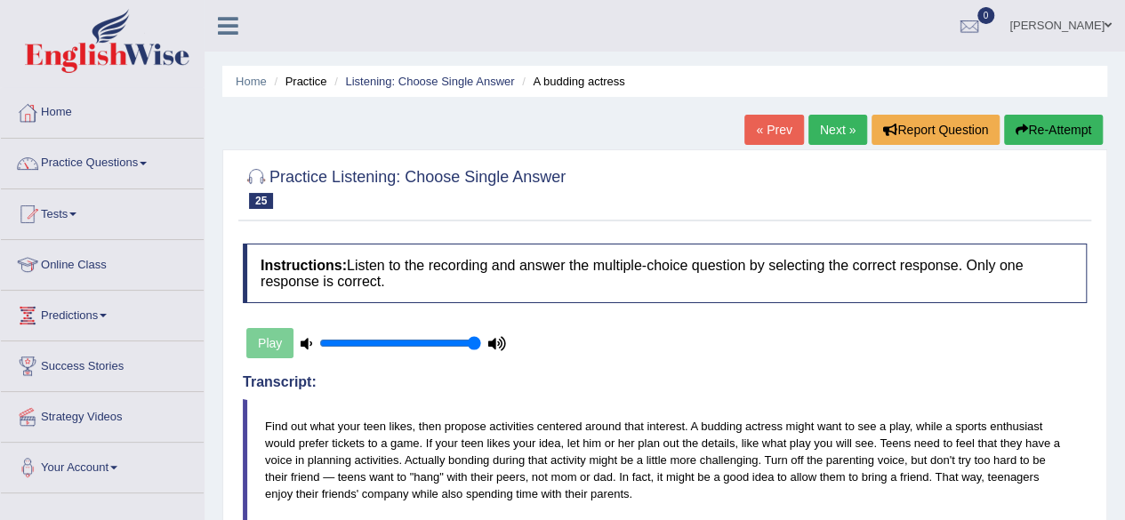
click at [841, 123] on link "Next »" at bounding box center [837, 130] width 59 height 30
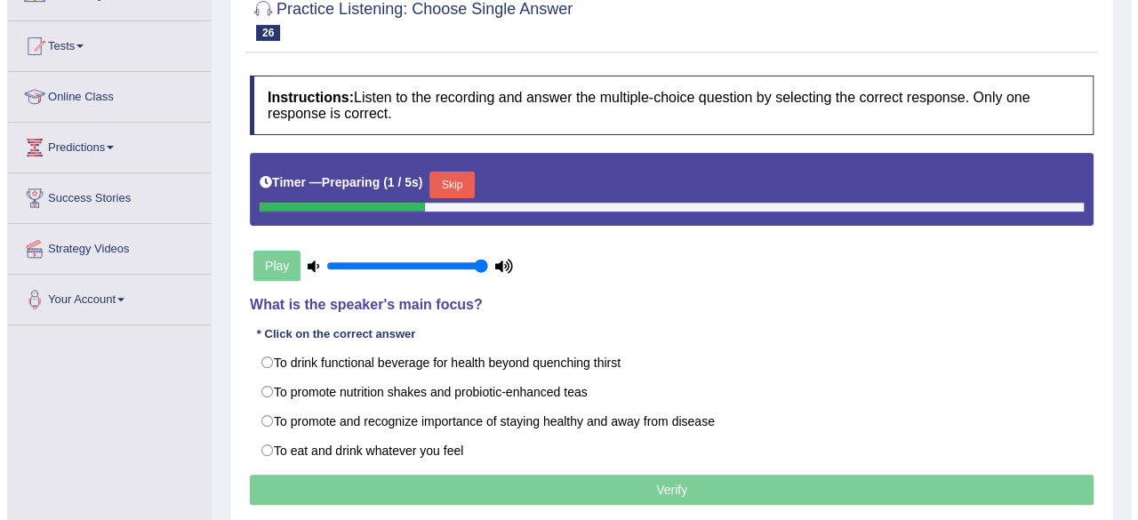
scroll to position [186, 0]
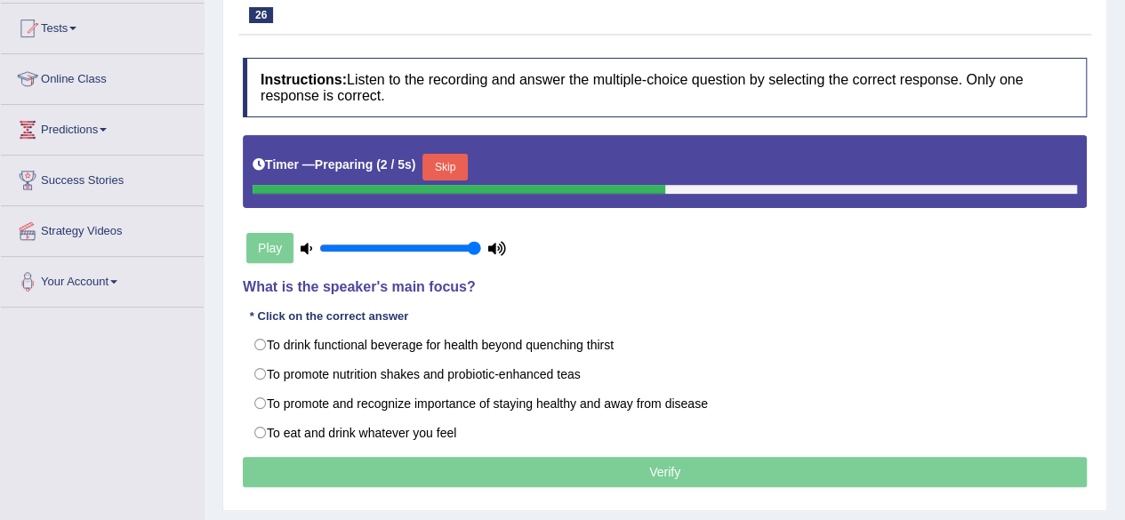
click at [453, 175] on button "Skip" at bounding box center [444, 167] width 44 height 27
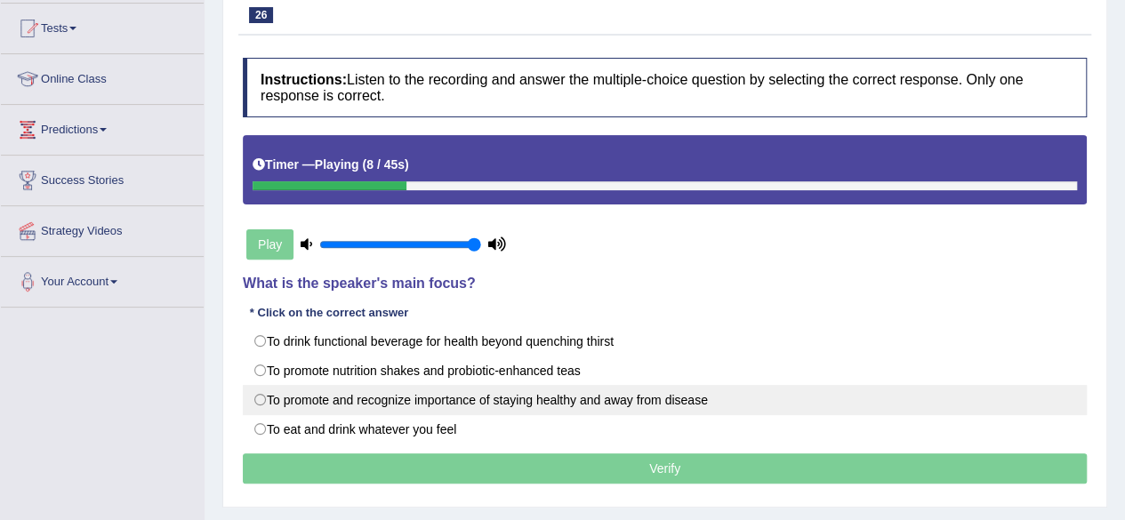
click at [410, 392] on label "To promote and recognize importance of staying healthy and away from disease" at bounding box center [665, 400] width 844 height 30
radio input "true"
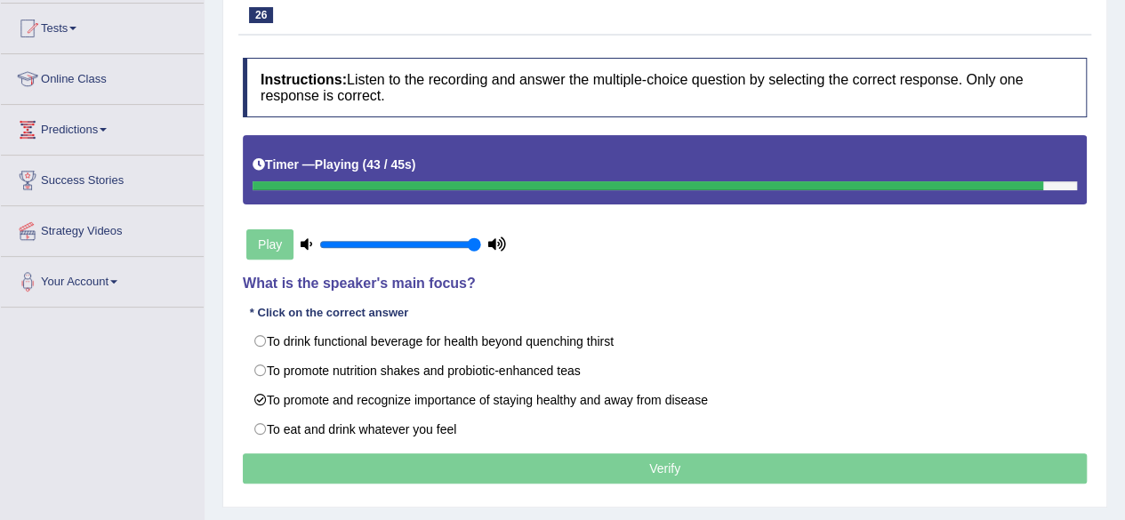
click at [544, 460] on p "Verify" at bounding box center [665, 468] width 844 height 30
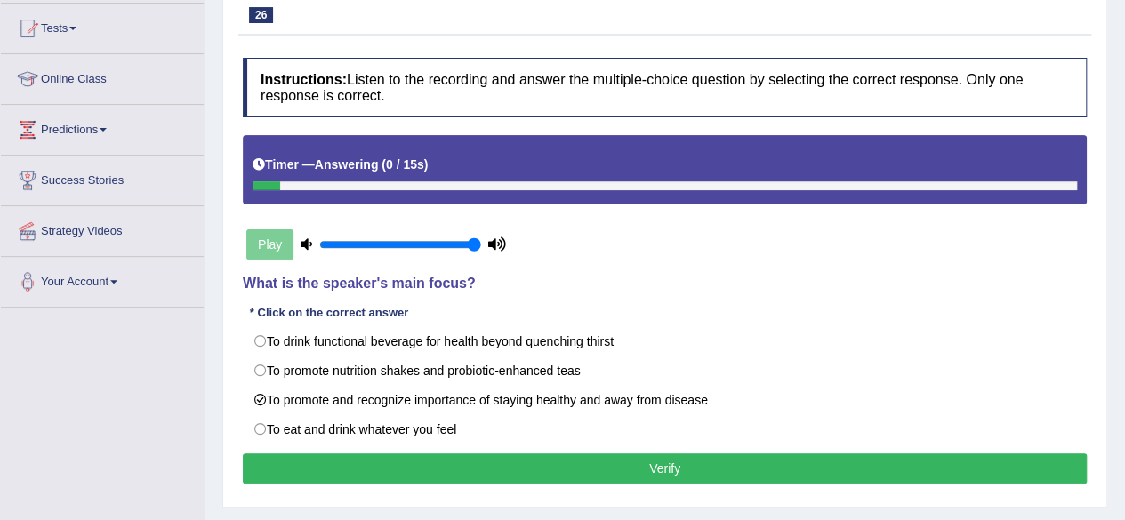
click at [544, 460] on button "Verify" at bounding box center [665, 468] width 844 height 30
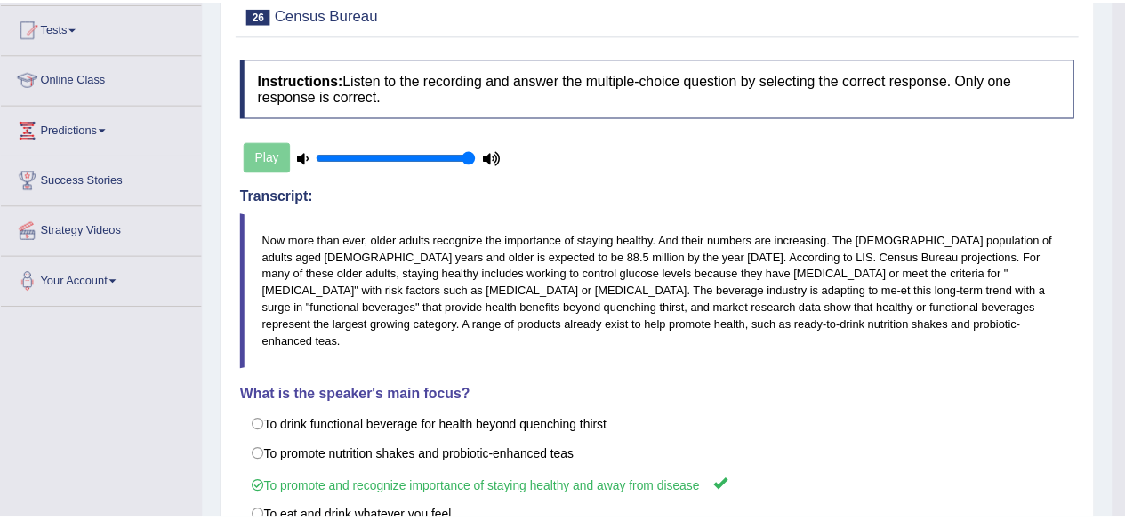
scroll to position [0, 0]
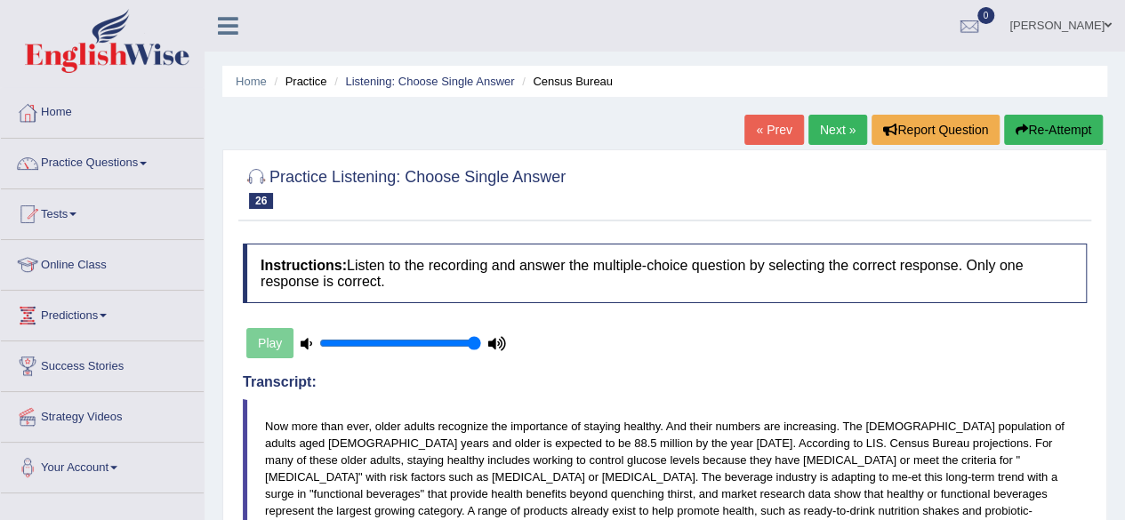
click at [825, 124] on link "Next »" at bounding box center [837, 130] width 59 height 30
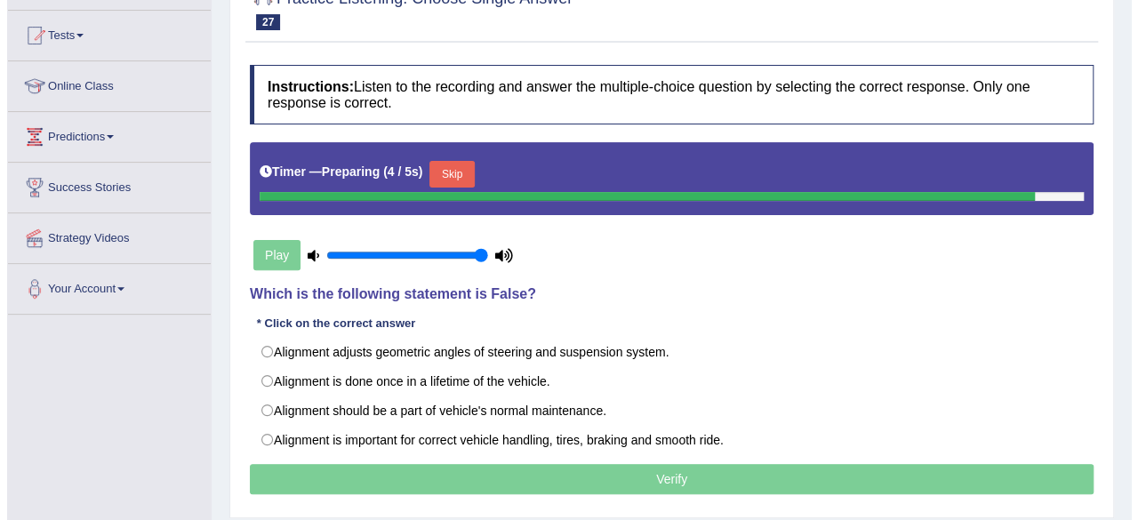
scroll to position [180, 0]
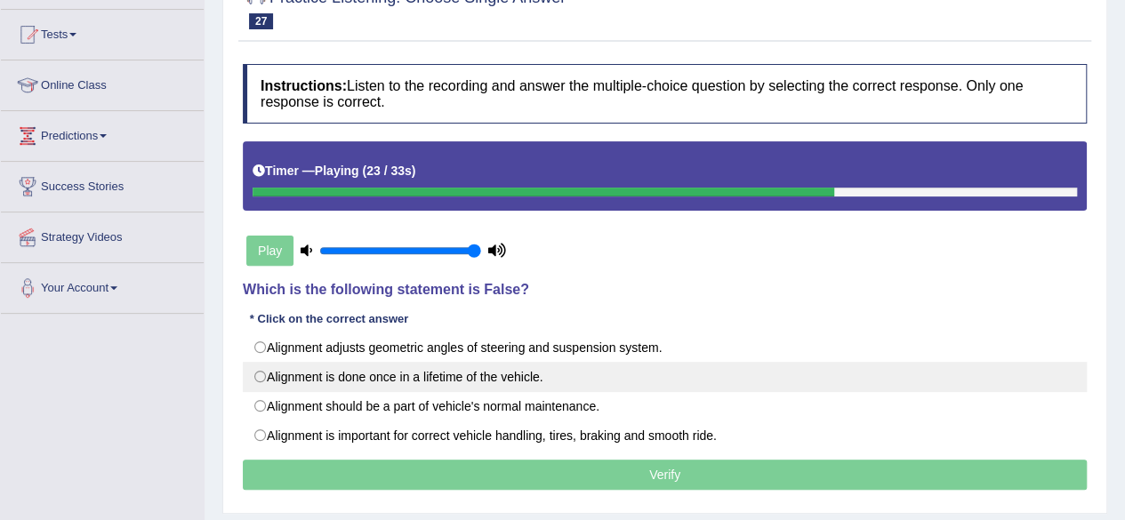
click at [459, 373] on label "Alignment is done once in a lifetime of the vehicle." at bounding box center [665, 377] width 844 height 30
radio input "true"
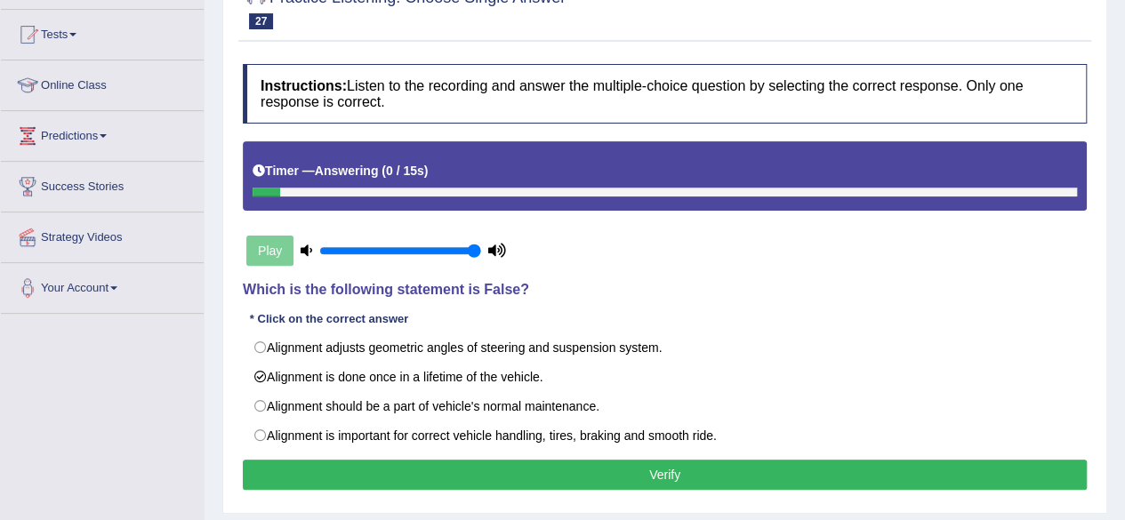
click at [585, 470] on button "Verify" at bounding box center [665, 475] width 844 height 30
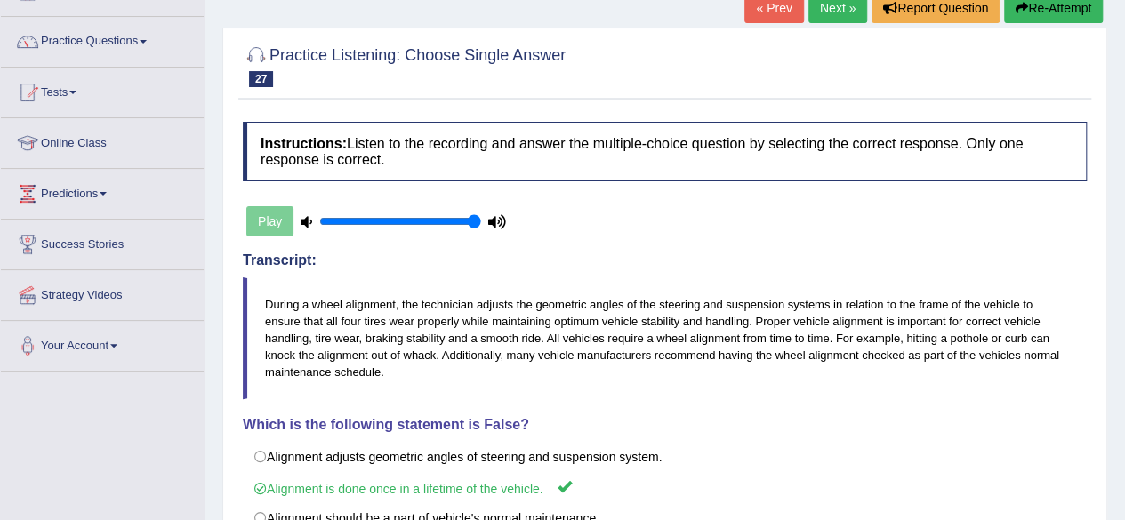
scroll to position [0, 0]
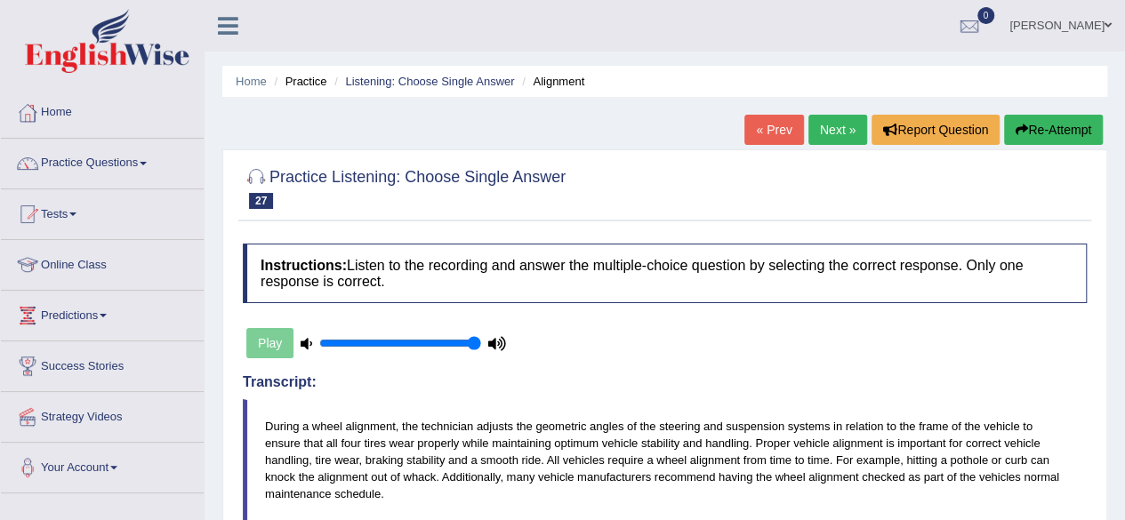
click at [837, 125] on link "Next »" at bounding box center [837, 130] width 59 height 30
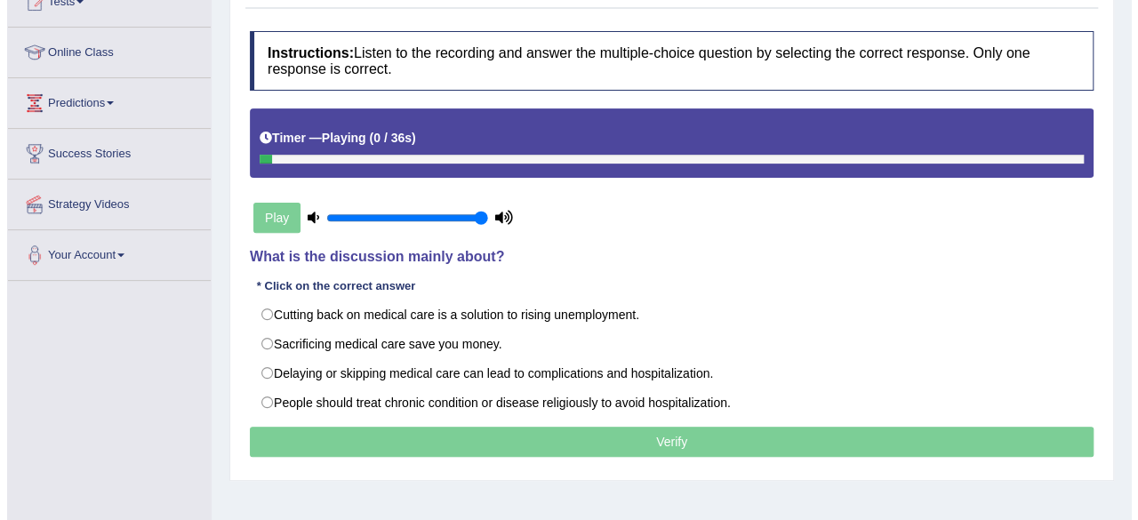
scroll to position [213, 0]
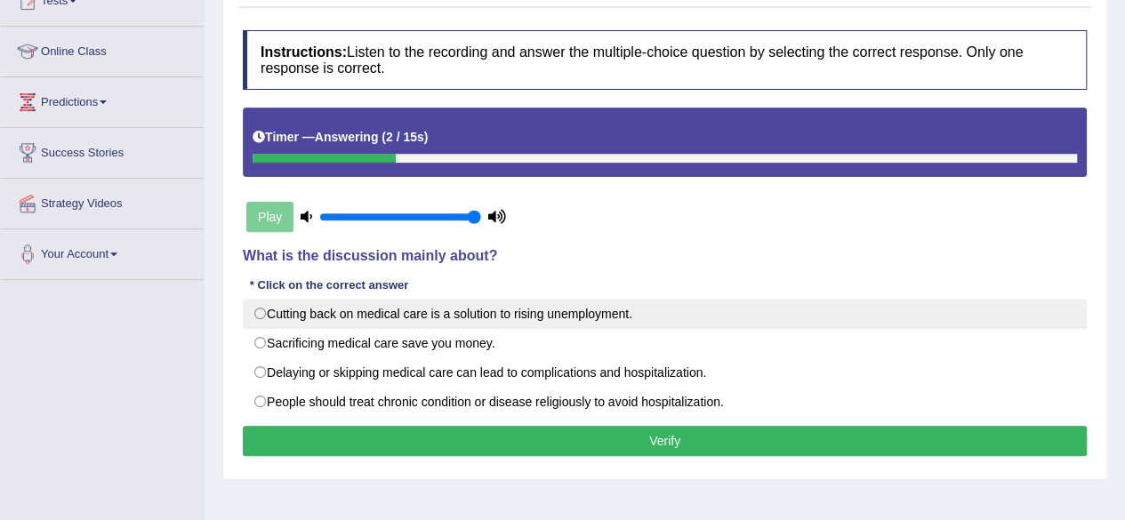
click at [502, 318] on label "Cutting back on medical care is a solution to rising unemployment." at bounding box center [665, 314] width 844 height 30
radio input "true"
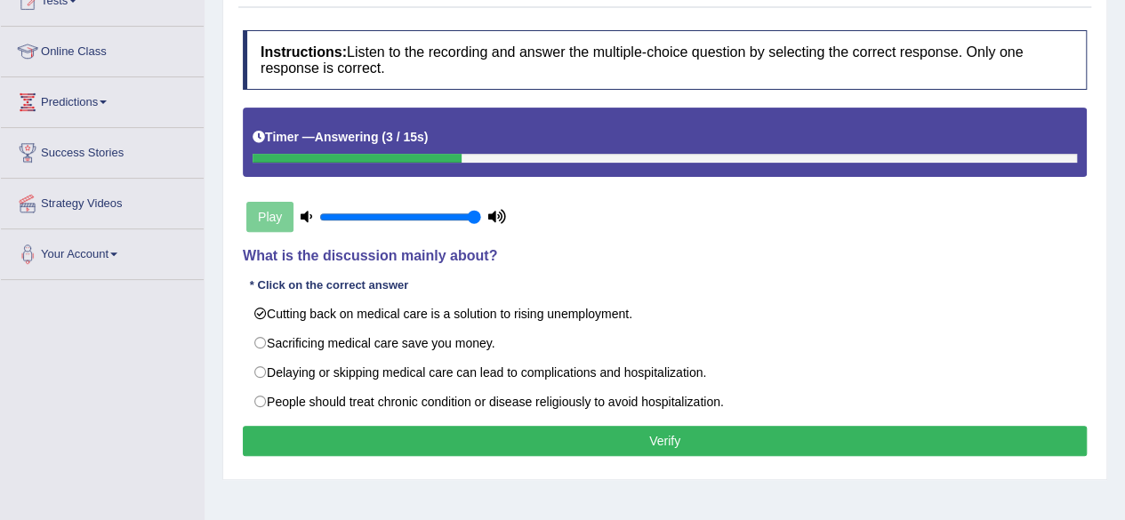
click at [523, 432] on button "Verify" at bounding box center [665, 441] width 844 height 30
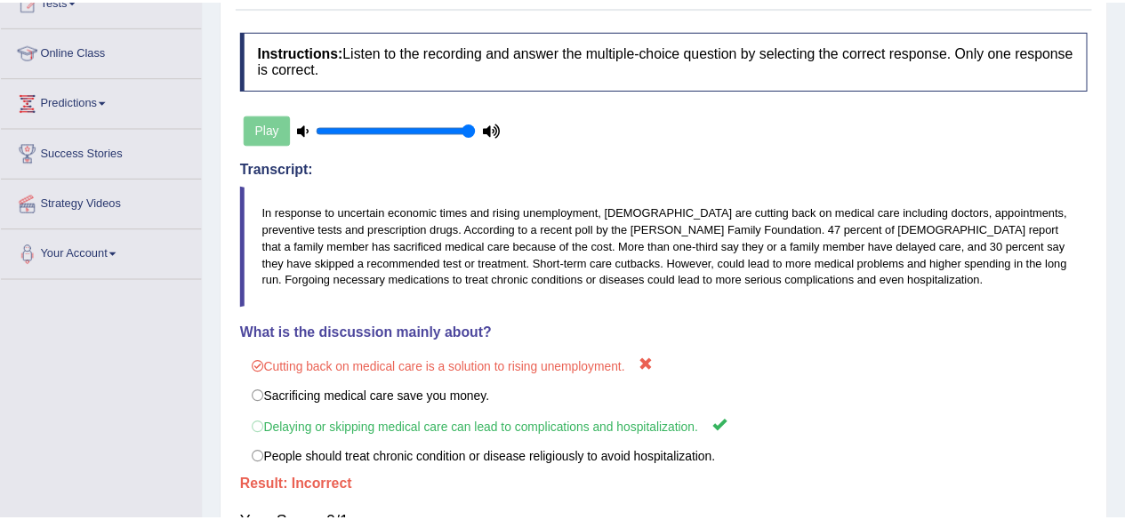
scroll to position [0, 0]
